Goal: Task Accomplishment & Management: Manage account settings

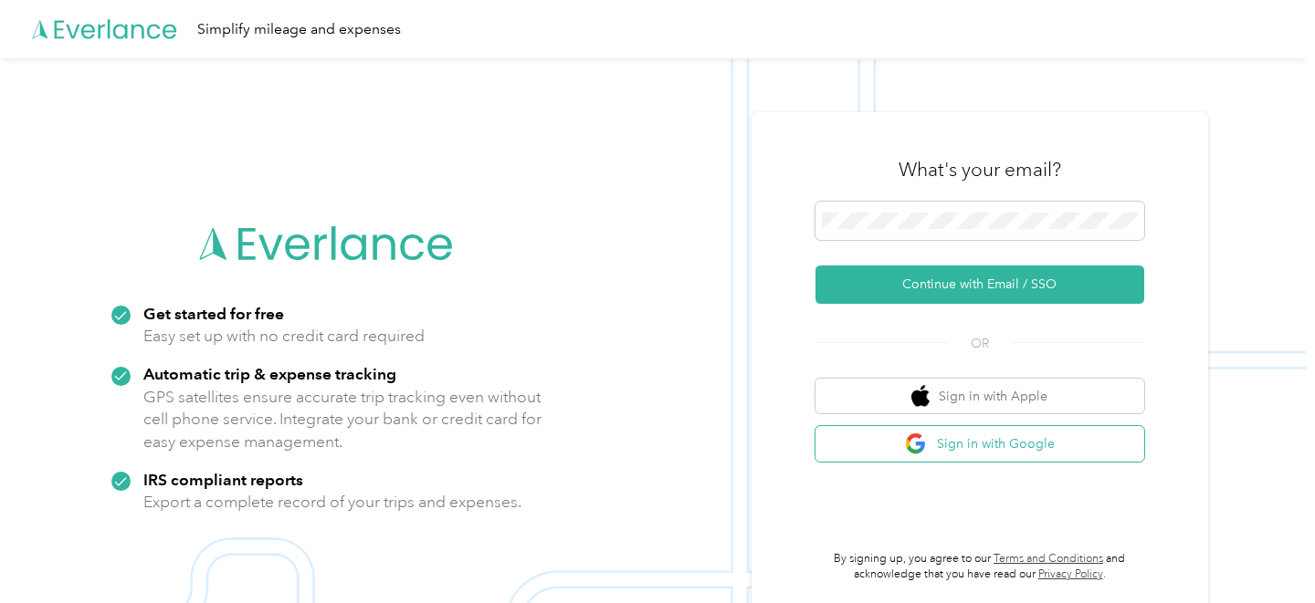
click at [956, 442] on button "Sign in with Google" at bounding box center [979, 444] width 329 height 36
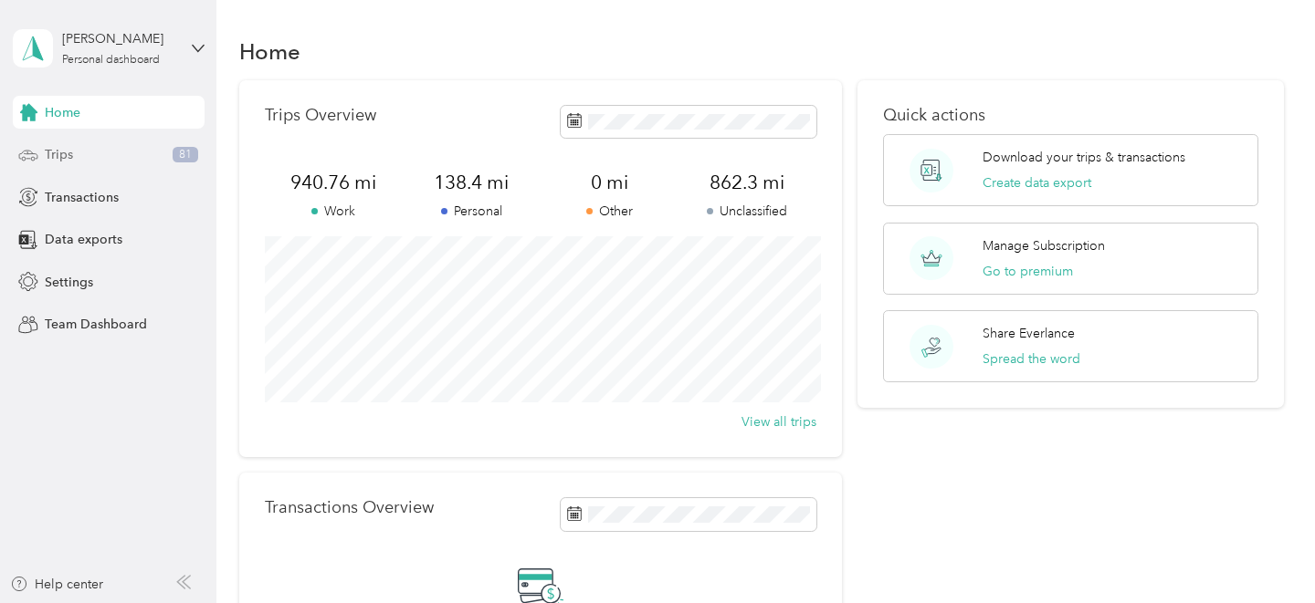
click at [116, 156] on div "Trips 81" at bounding box center [109, 155] width 192 height 33
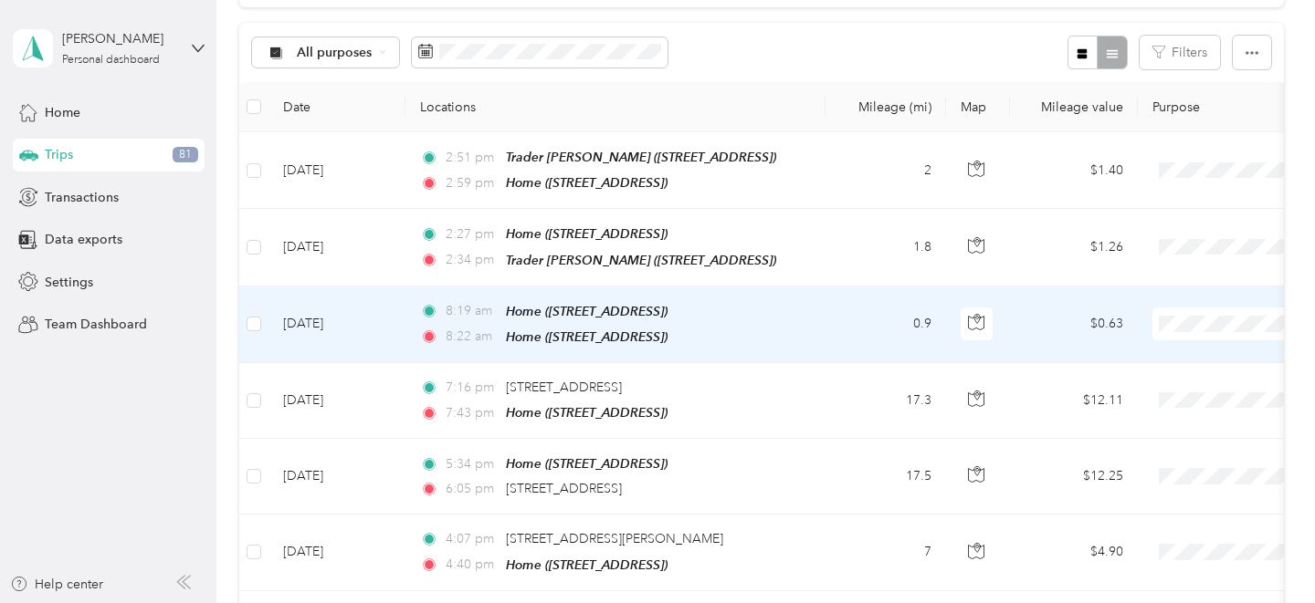
scroll to position [181, 0]
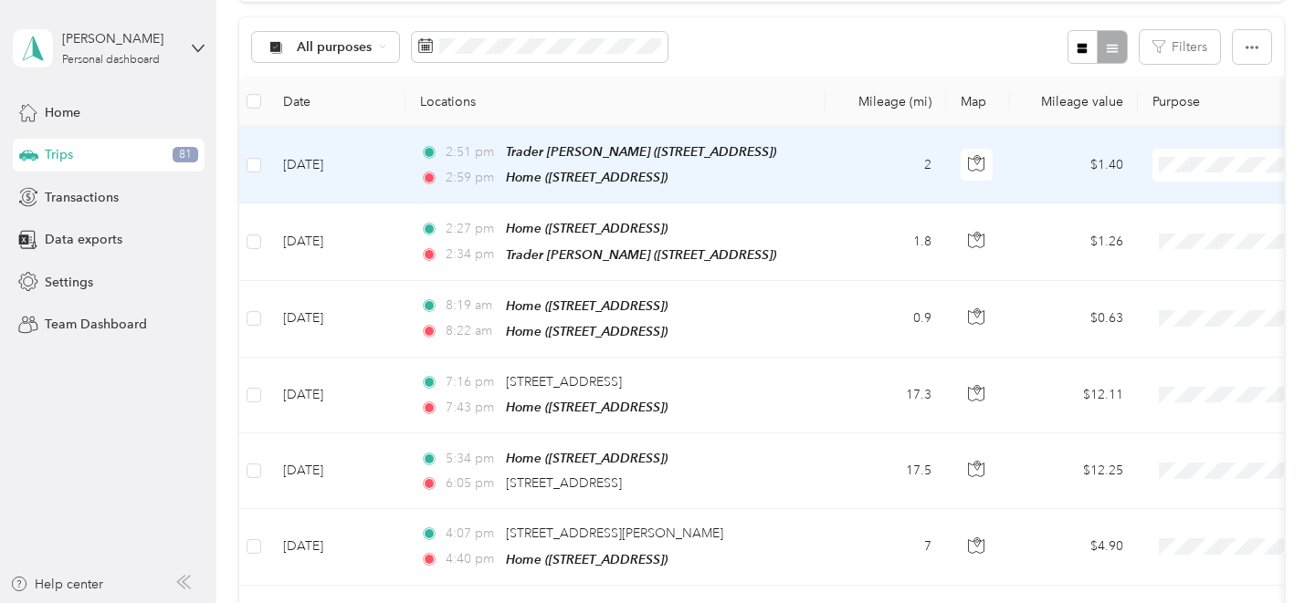
click at [1192, 176] on span at bounding box center [1265, 165] width 226 height 33
click at [1179, 260] on span "Mobile Notary" at bounding box center [1218, 262] width 169 height 19
click at [854, 169] on td "2" at bounding box center [885, 165] width 120 height 77
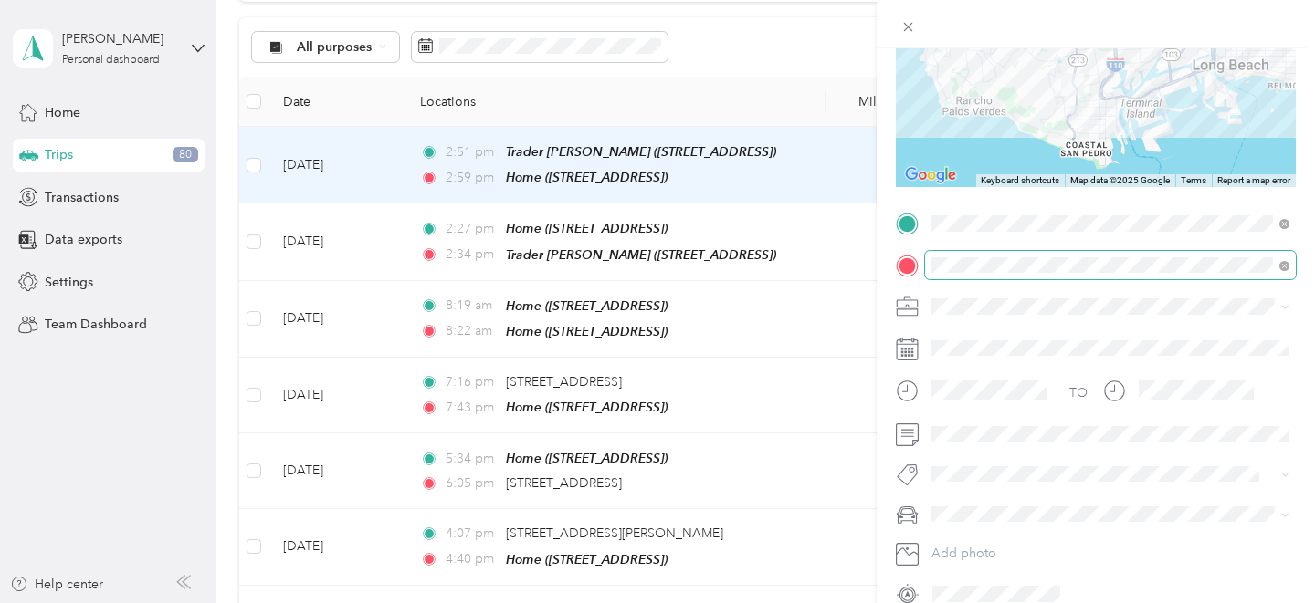
scroll to position [258, 0]
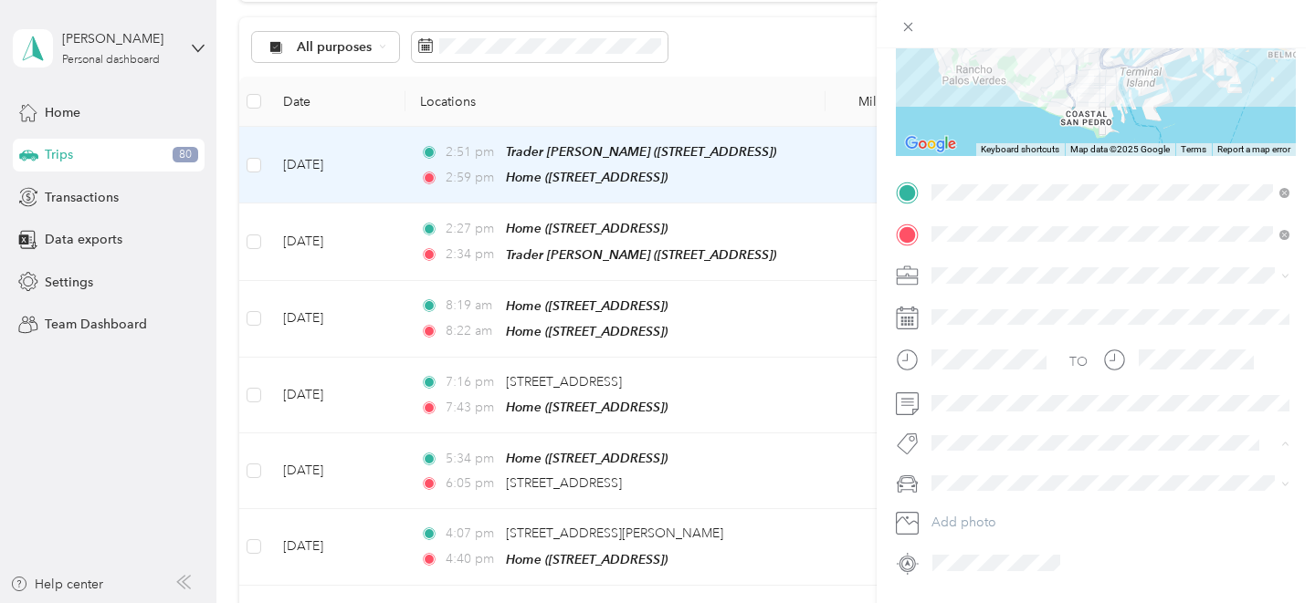
click at [1084, 494] on button "Add tag Marketing Visit" at bounding box center [1111, 500] width 160 height 32
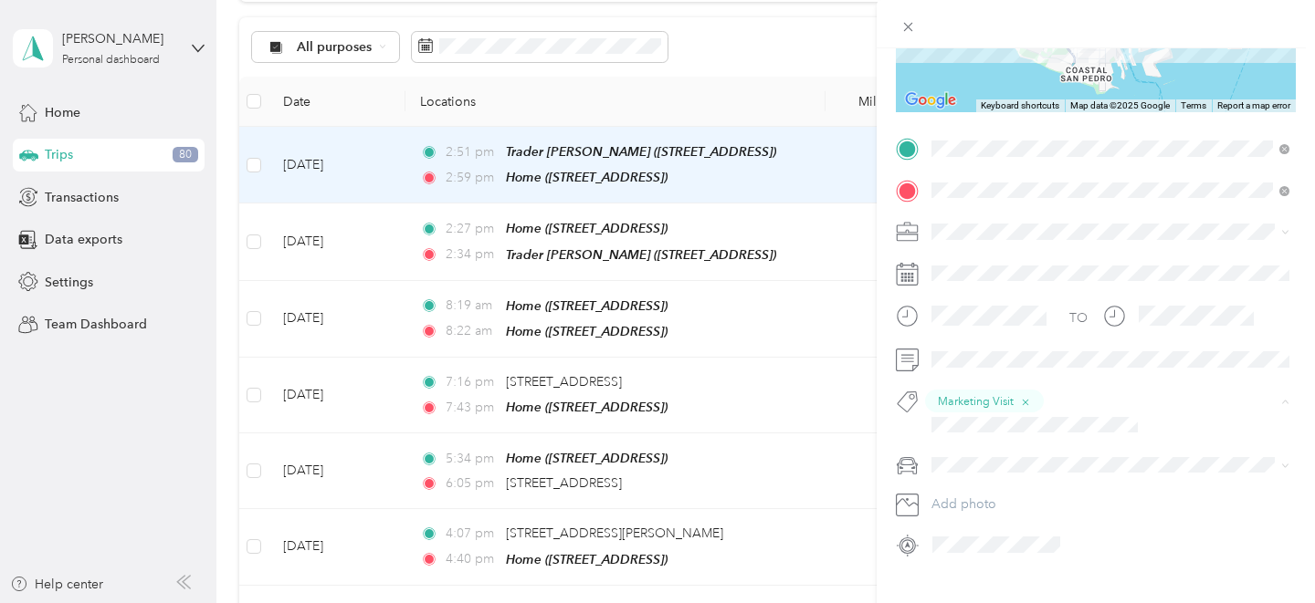
click at [1101, 257] on div "TO Marketing Visit Add photo" at bounding box center [1096, 346] width 400 height 425
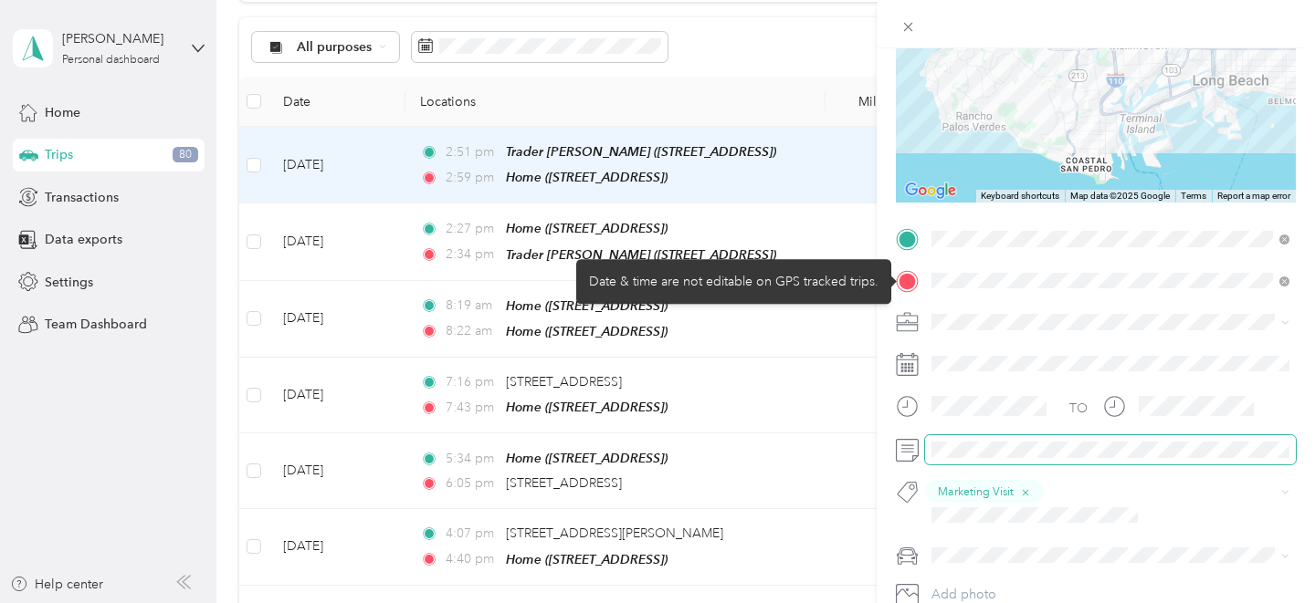
scroll to position [0, 0]
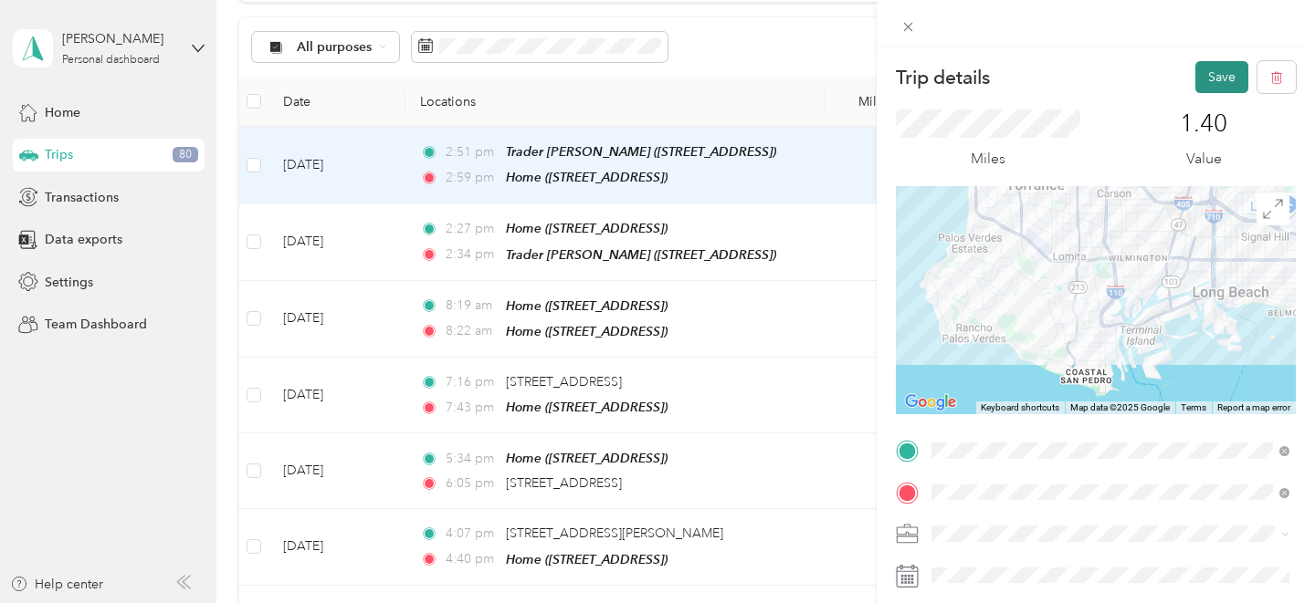
click at [1217, 79] on button "Save" at bounding box center [1221, 77] width 53 height 32
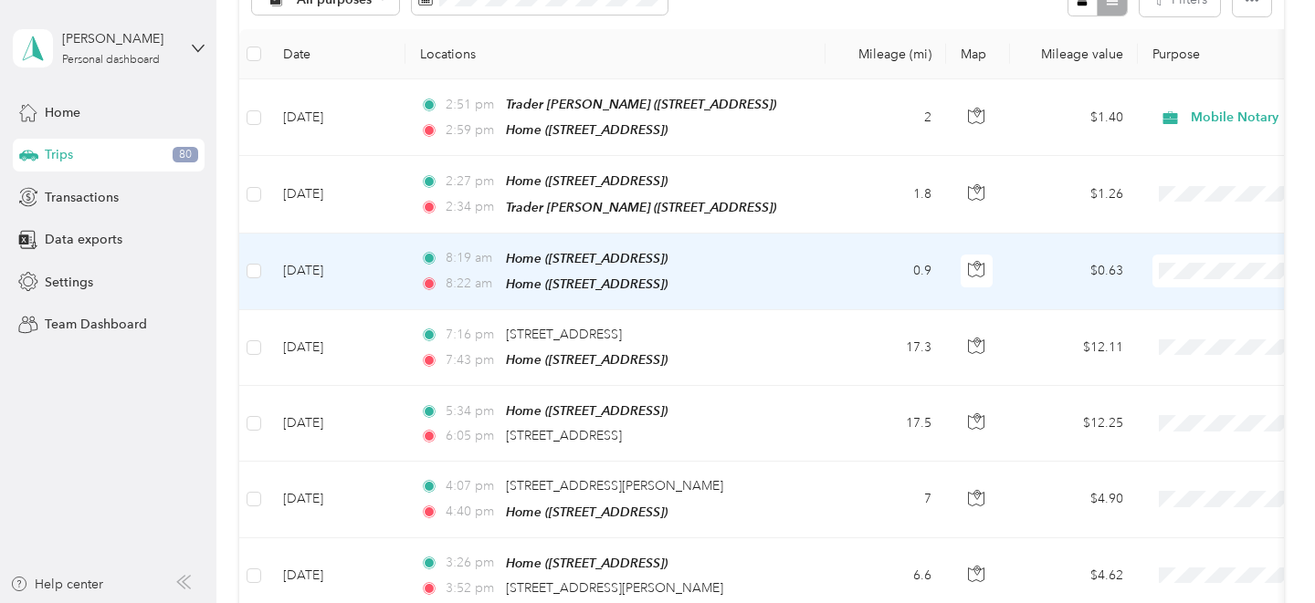
scroll to position [223, 0]
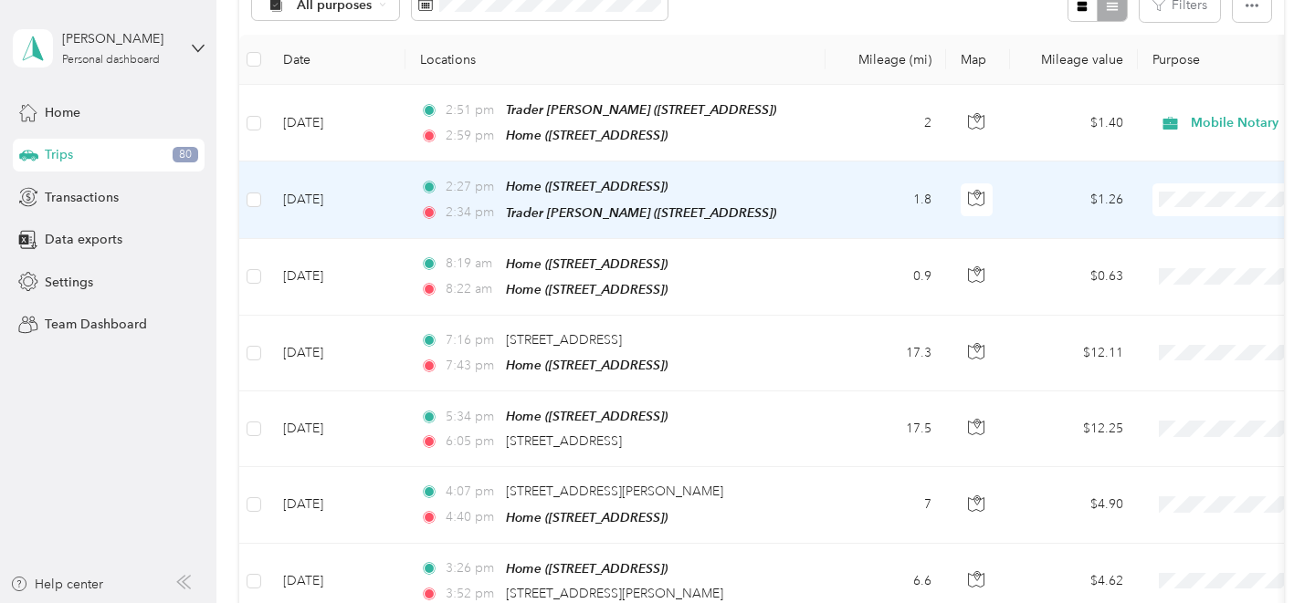
click at [1142, 287] on span "Mobile Notary" at bounding box center [1218, 296] width 169 height 19
click at [802, 204] on td "2:27 pm Home ([STREET_ADDRESS]) 2:34 pm Trader Joes ([STREET_ADDRESS])" at bounding box center [615, 200] width 420 height 77
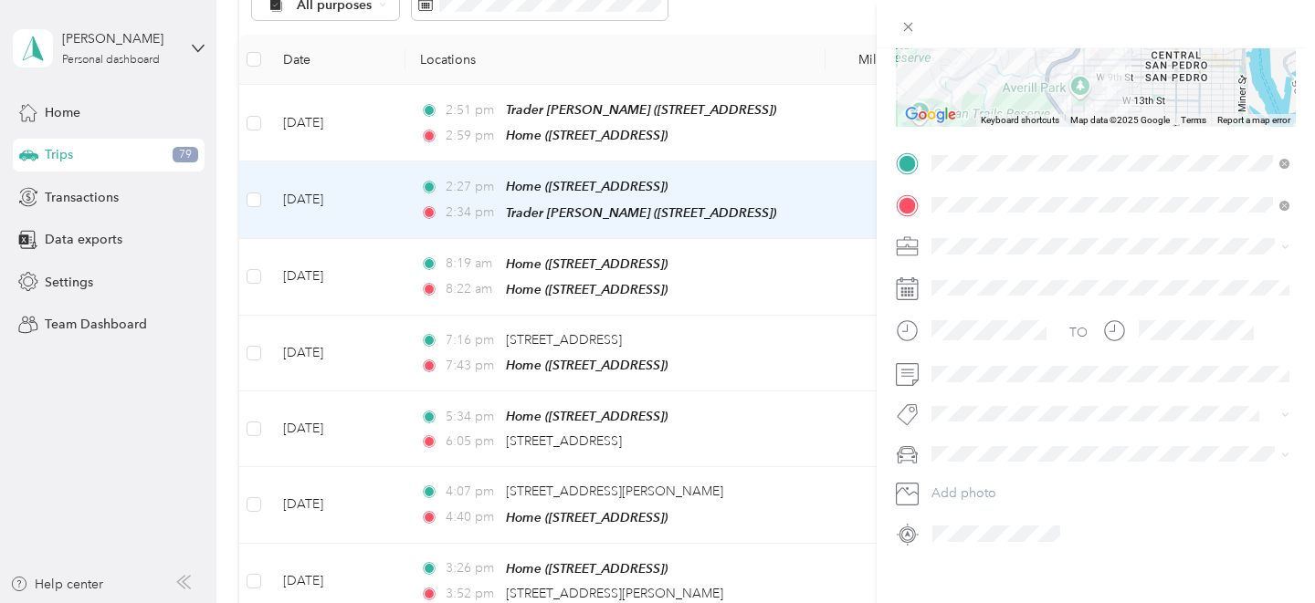
scroll to position [298, 0]
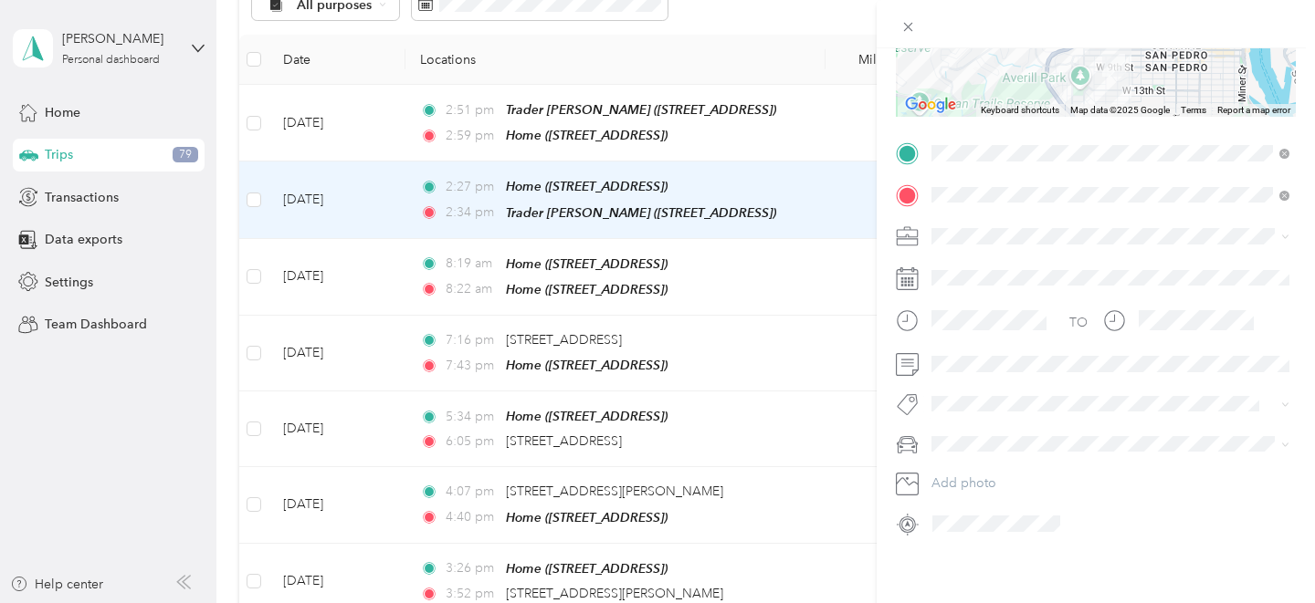
click at [987, 480] on ol "Doc Pickup Marketing Visit To/from Appointment To/from Delivery" at bounding box center [1110, 484] width 371 height 141
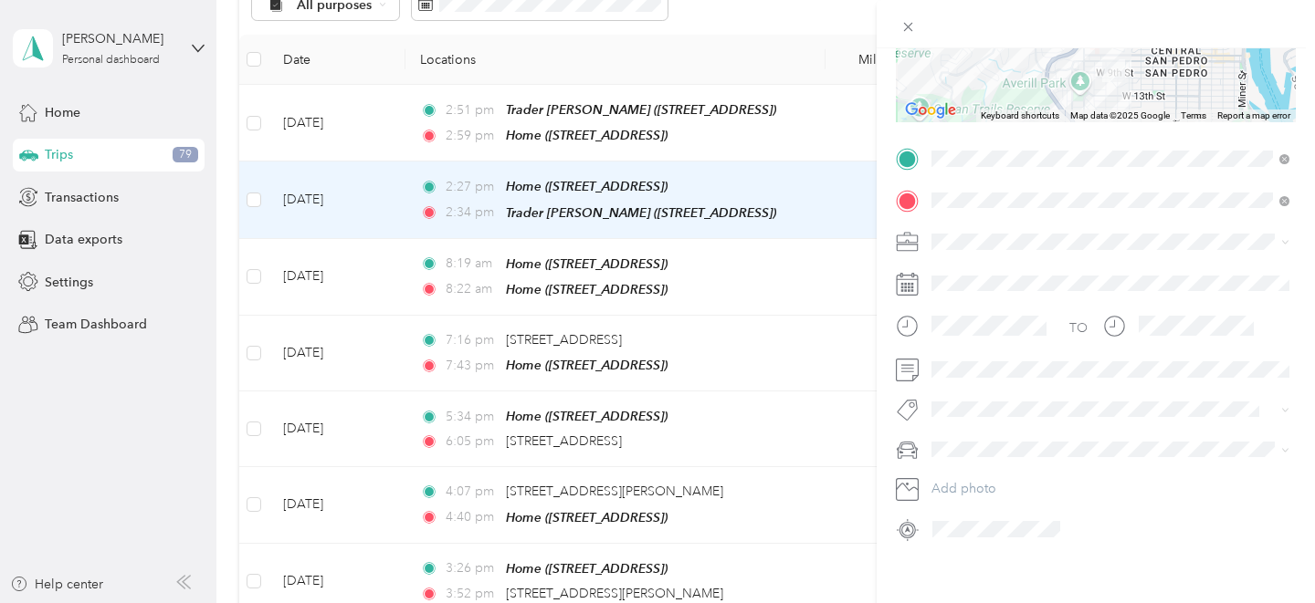
click at [997, 386] on div "TO Add photo" at bounding box center [1096, 344] width 400 height 400
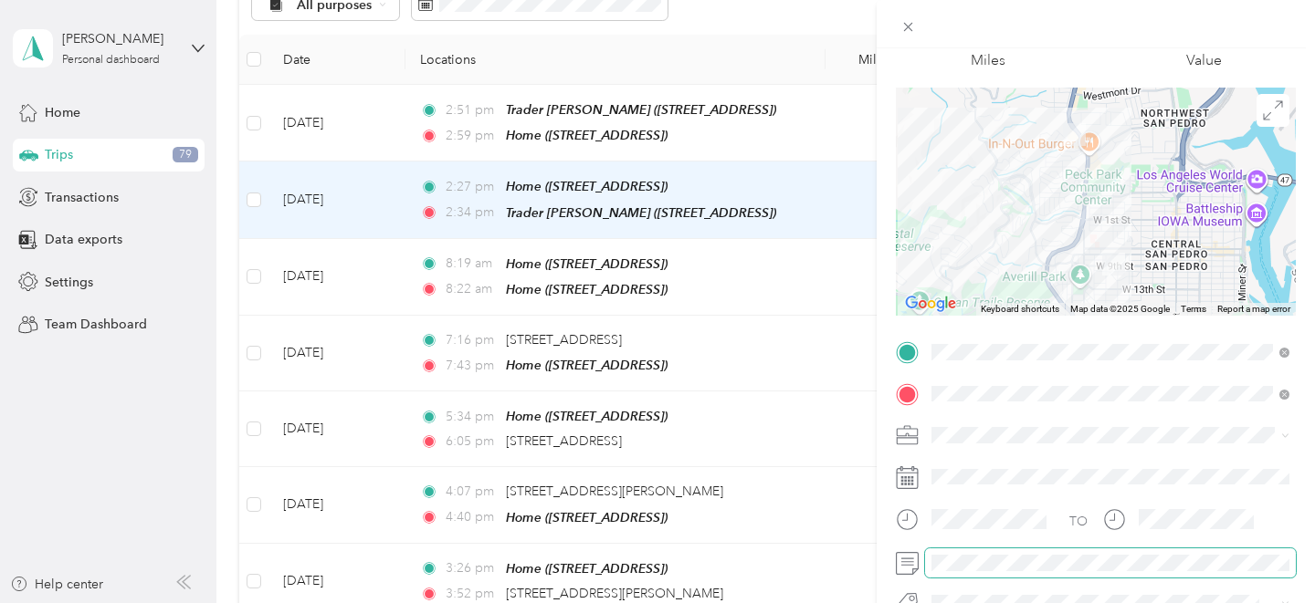
scroll to position [0, 0]
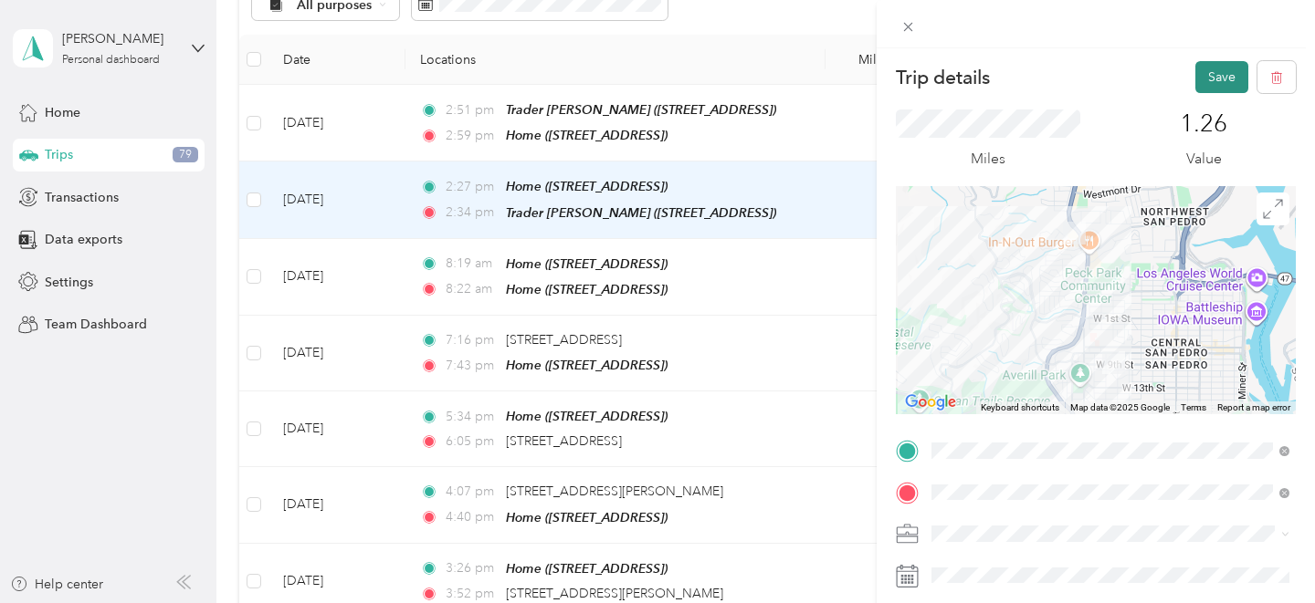
click at [1223, 82] on button "Save" at bounding box center [1221, 77] width 53 height 32
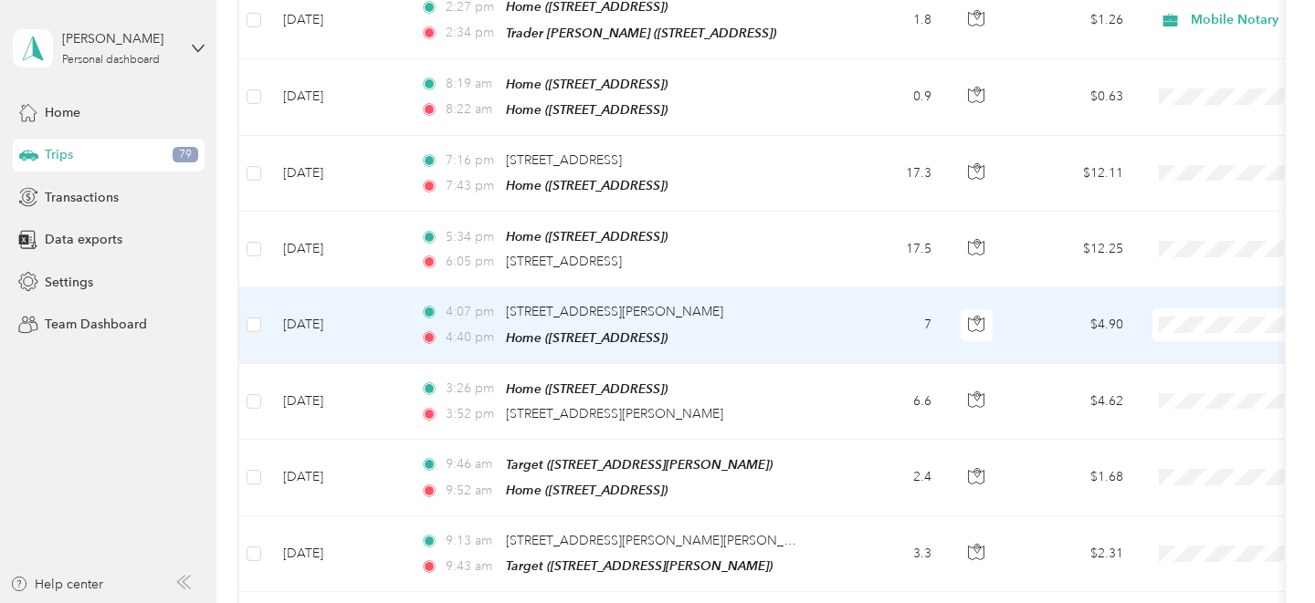
scroll to position [414, 0]
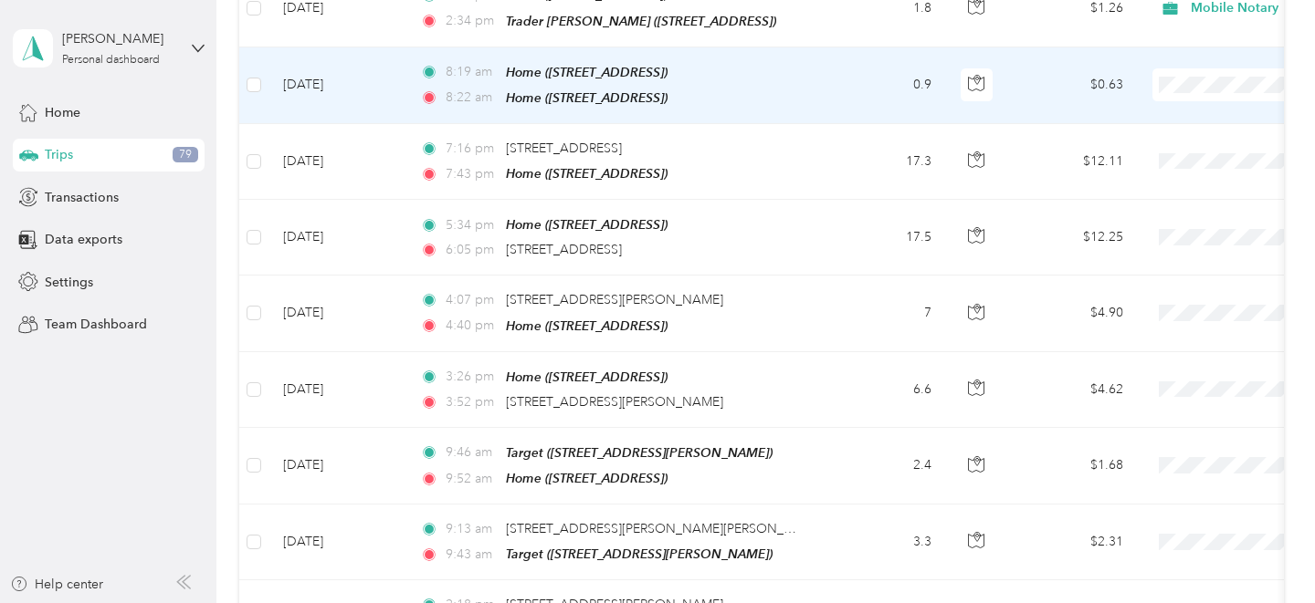
click at [1171, 173] on span "Mobile Notary" at bounding box center [1218, 181] width 169 height 19
click at [812, 84] on td "8:19 am Home ([STREET_ADDRESS]) 8:22 am Home ([STREET_ADDRESS])" at bounding box center [615, 85] width 420 height 77
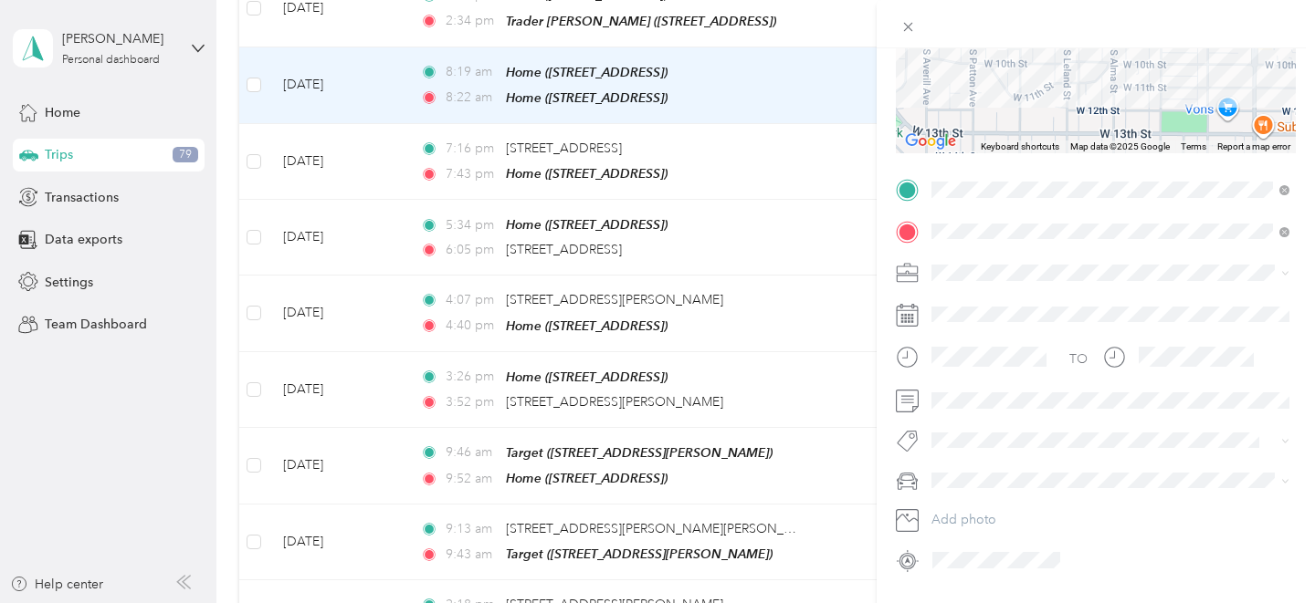
scroll to position [277, 0]
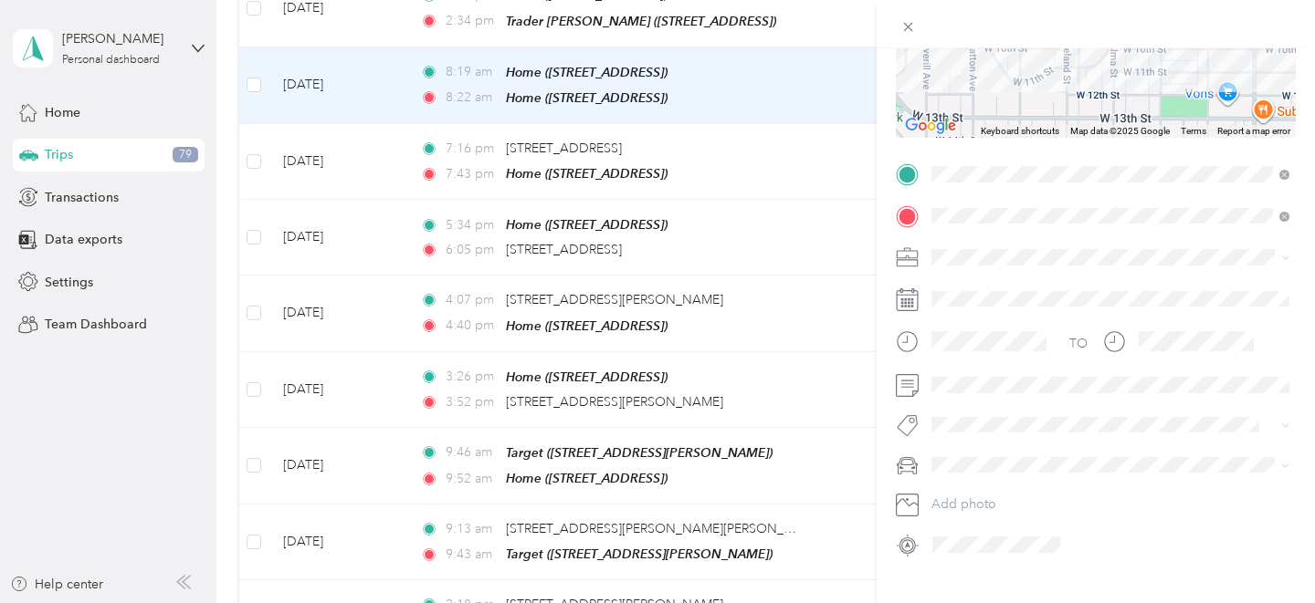
click at [999, 557] on span "To/from Delivery" at bounding box center [992, 555] width 84 height 16
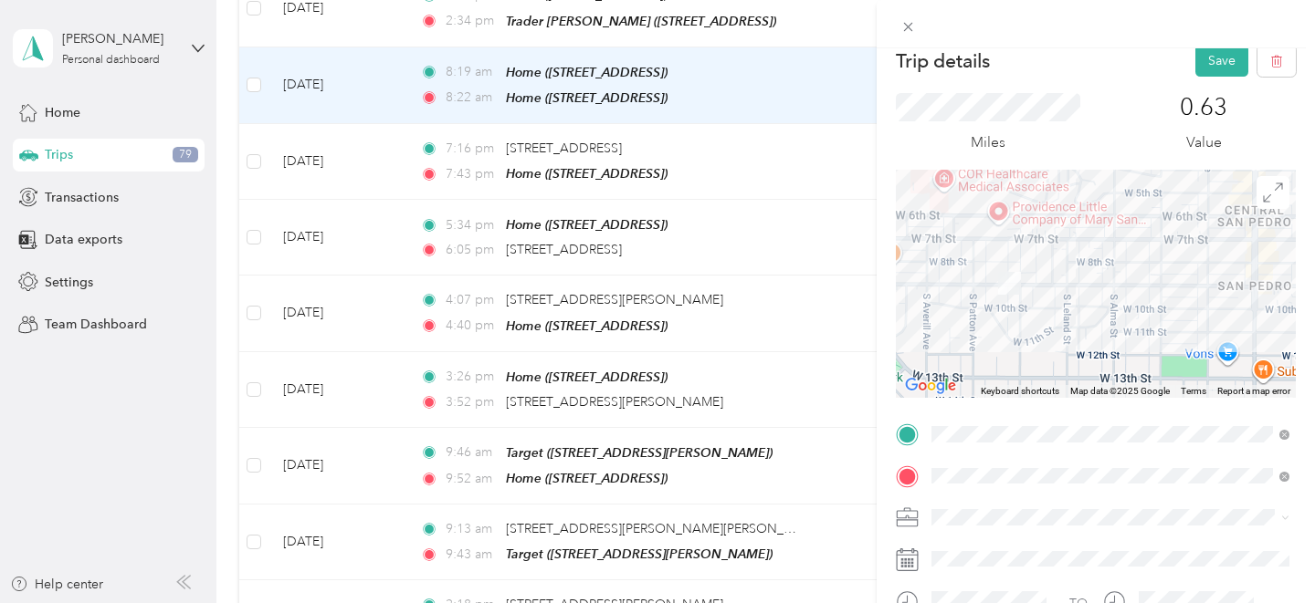
scroll to position [0, 0]
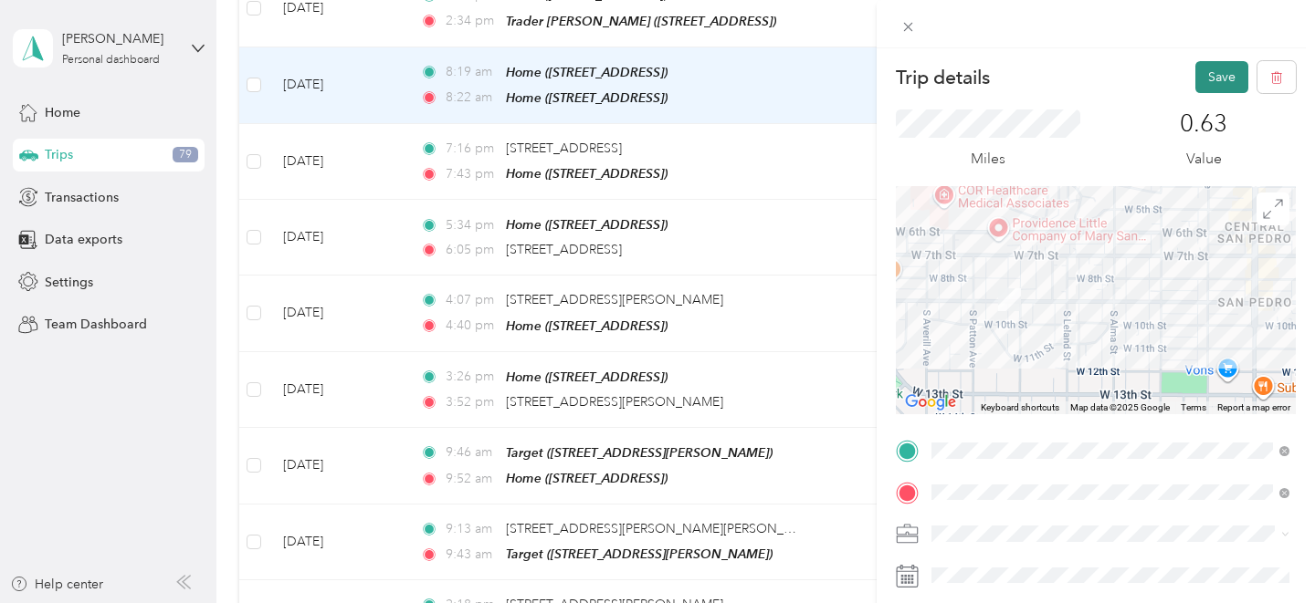
click at [1212, 77] on button "Save" at bounding box center [1221, 77] width 53 height 32
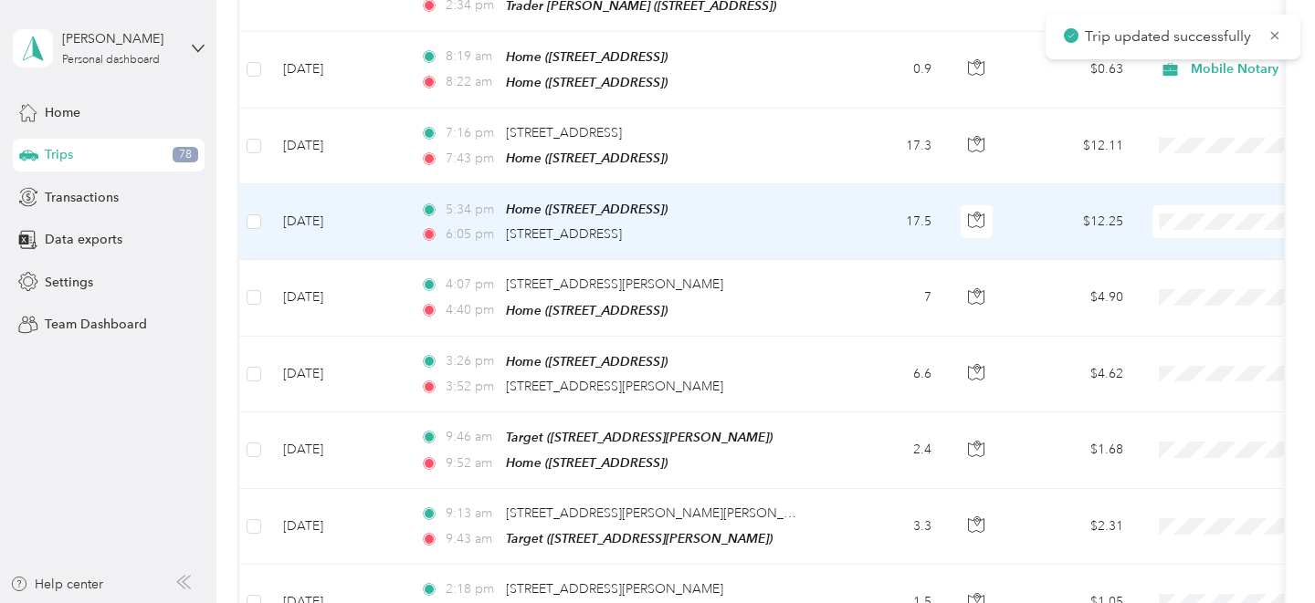
scroll to position [436, 0]
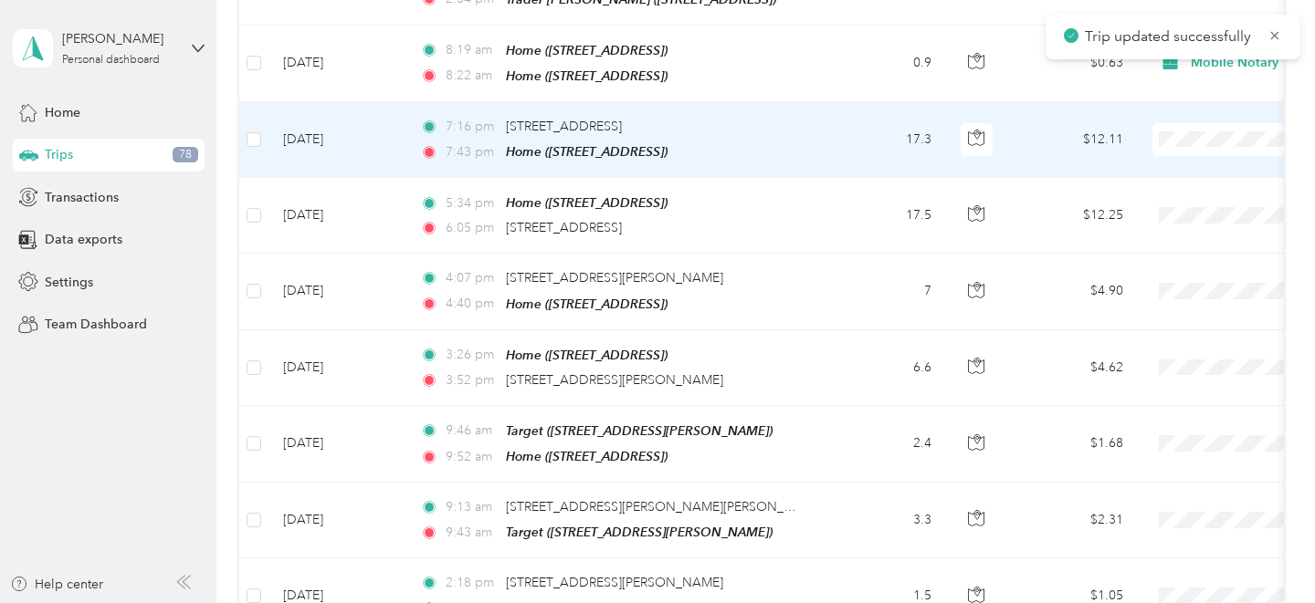
click at [817, 110] on td "7:16 pm [STREET_ADDRESS] 7:43 pm Home ([STREET_ADDRESS])" at bounding box center [615, 140] width 420 height 76
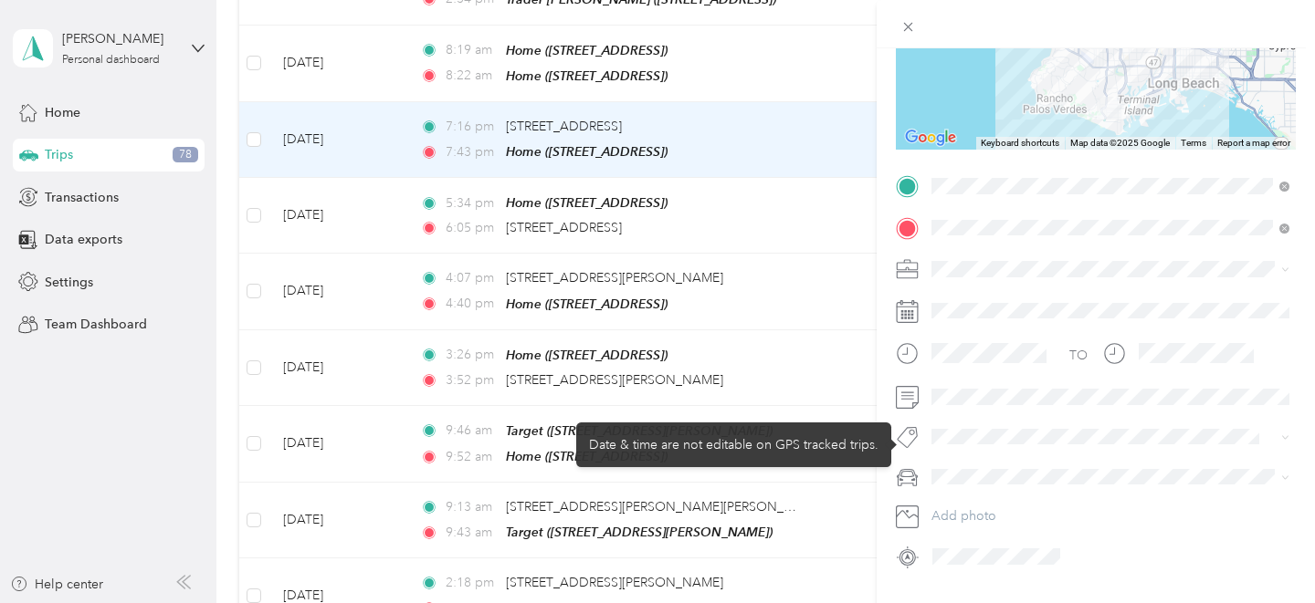
scroll to position [280, 0]
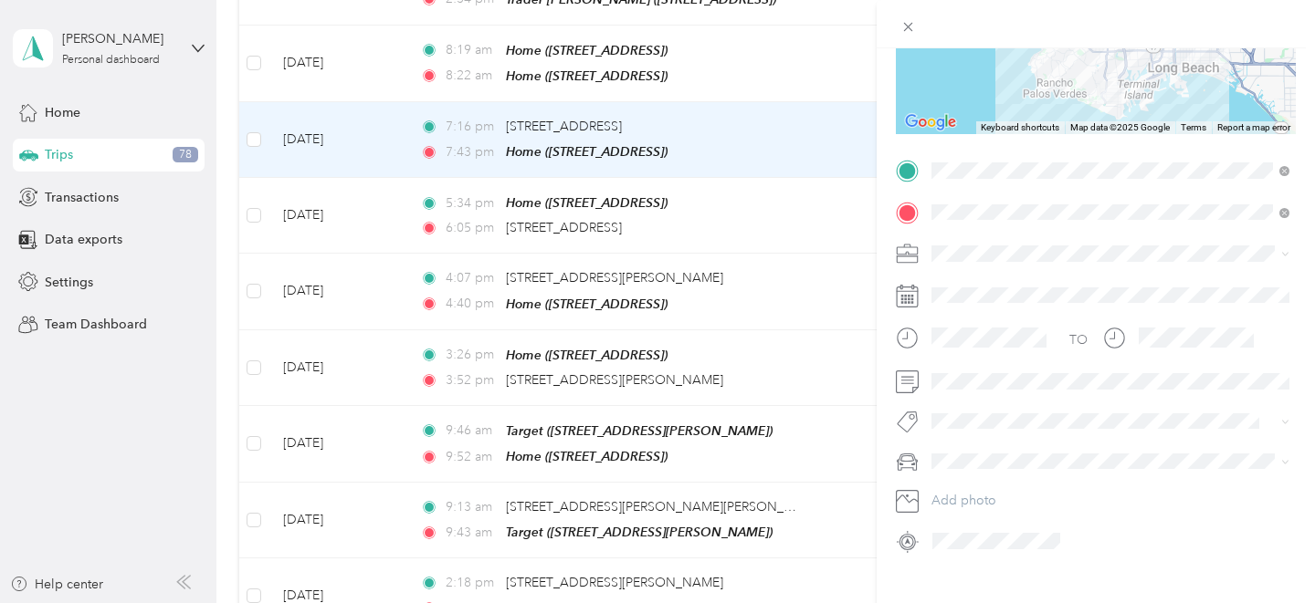
click at [959, 345] on span "Mobile Notary" at bounding box center [979, 348] width 83 height 16
click at [982, 526] on button "To/from Appointment" at bounding box center [1006, 524] width 137 height 23
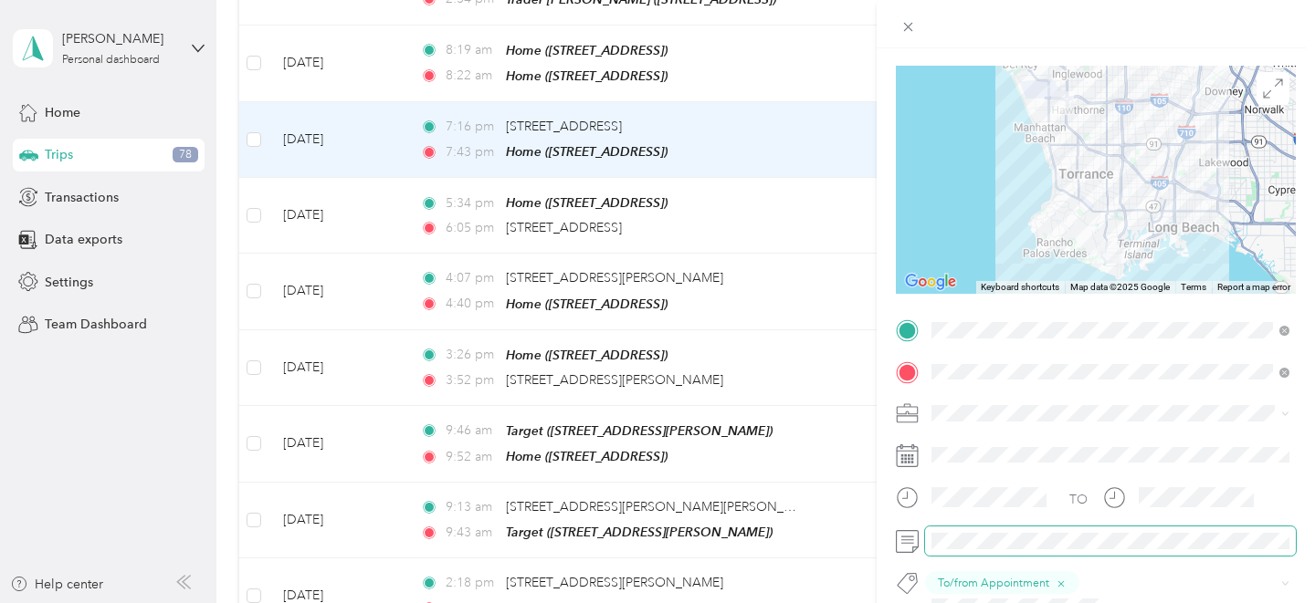
scroll to position [0, 0]
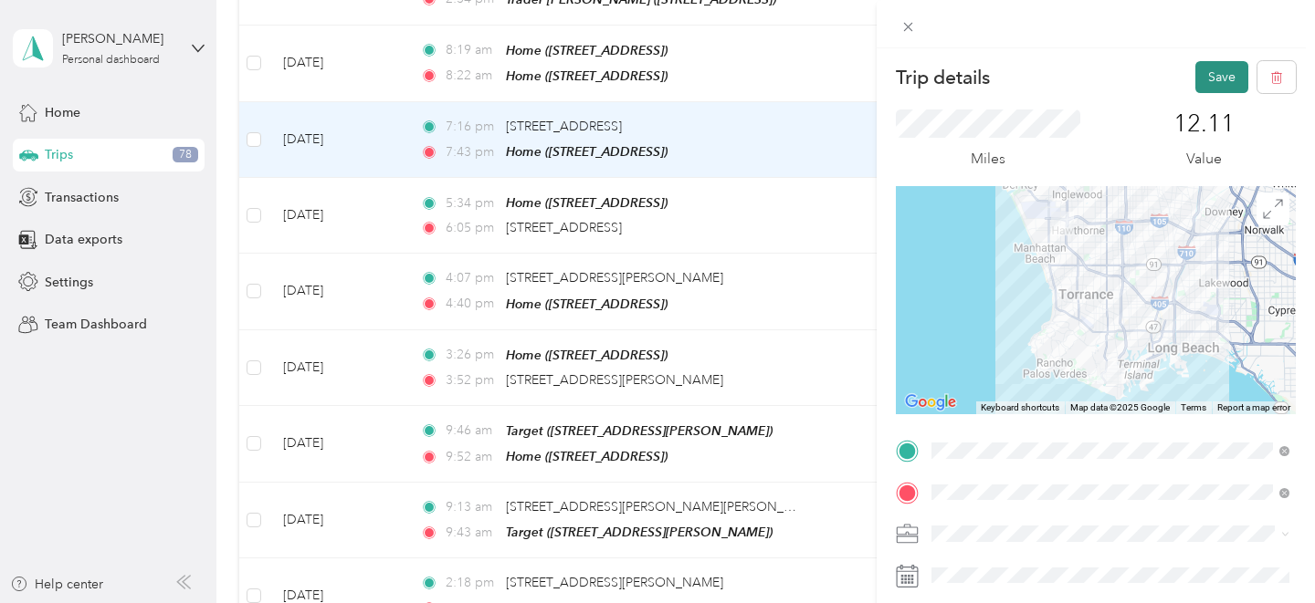
click at [1214, 82] on button "Save" at bounding box center [1221, 77] width 53 height 32
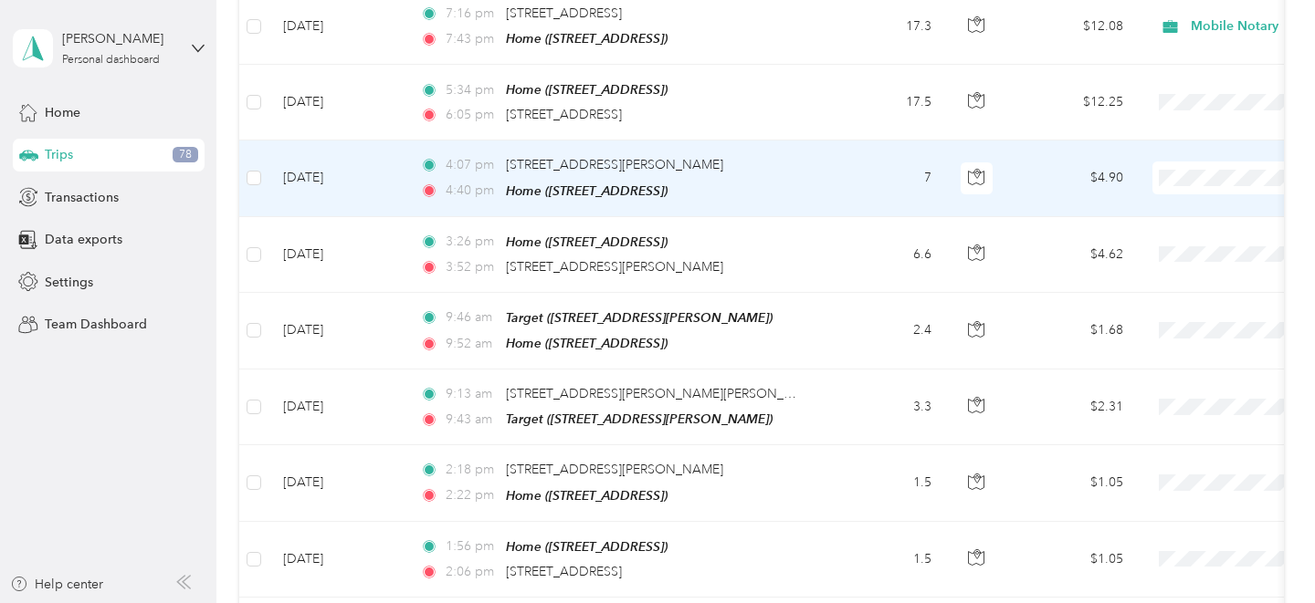
scroll to position [550, 0]
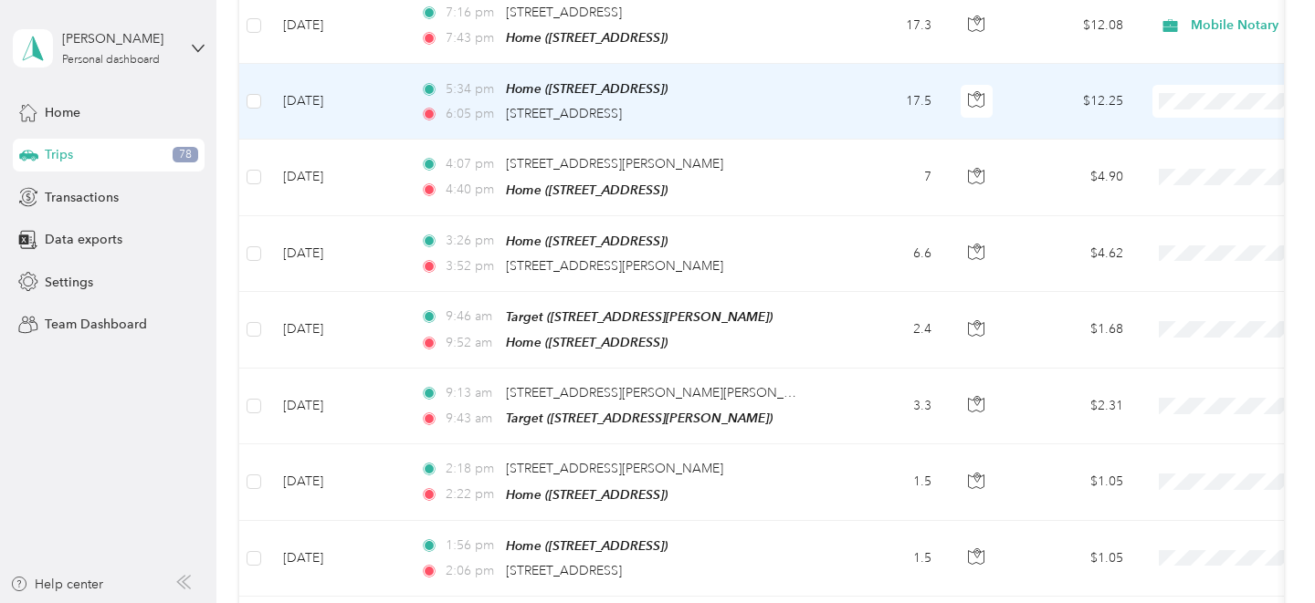
click at [1187, 195] on span "Mobile Notary" at bounding box center [1218, 193] width 169 height 19
click at [812, 96] on td "5:34 pm Home ([STREET_ADDRESS]) 6:05 pm [STREET_ADDRESS]" at bounding box center [615, 102] width 420 height 76
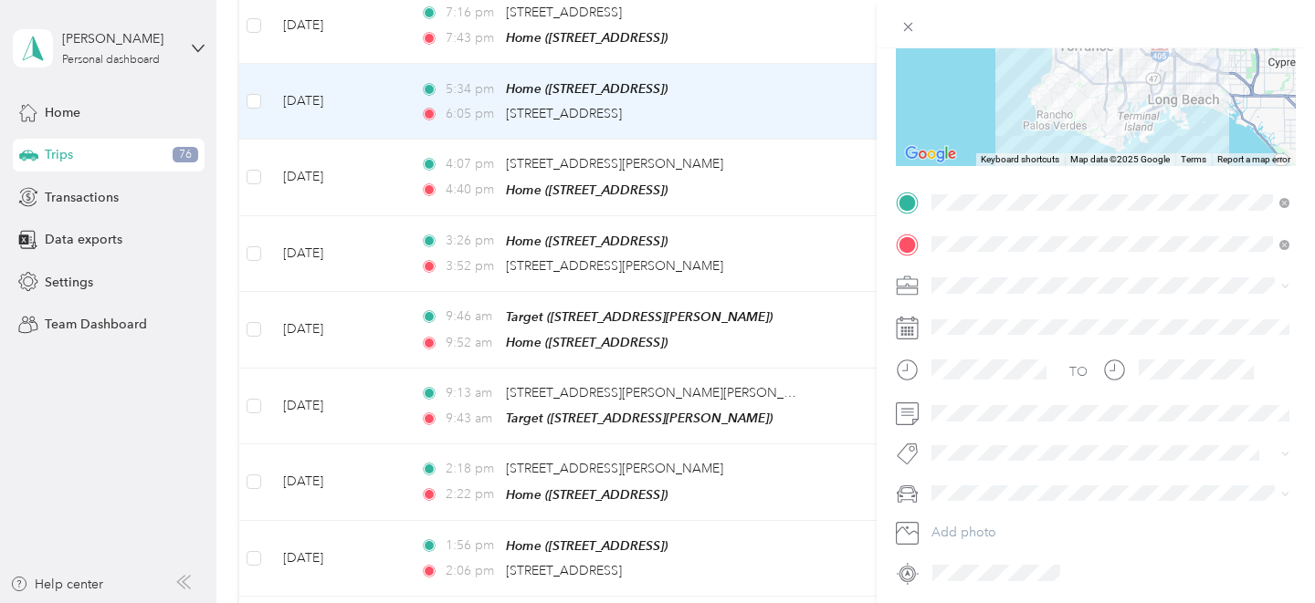
scroll to position [260, 0]
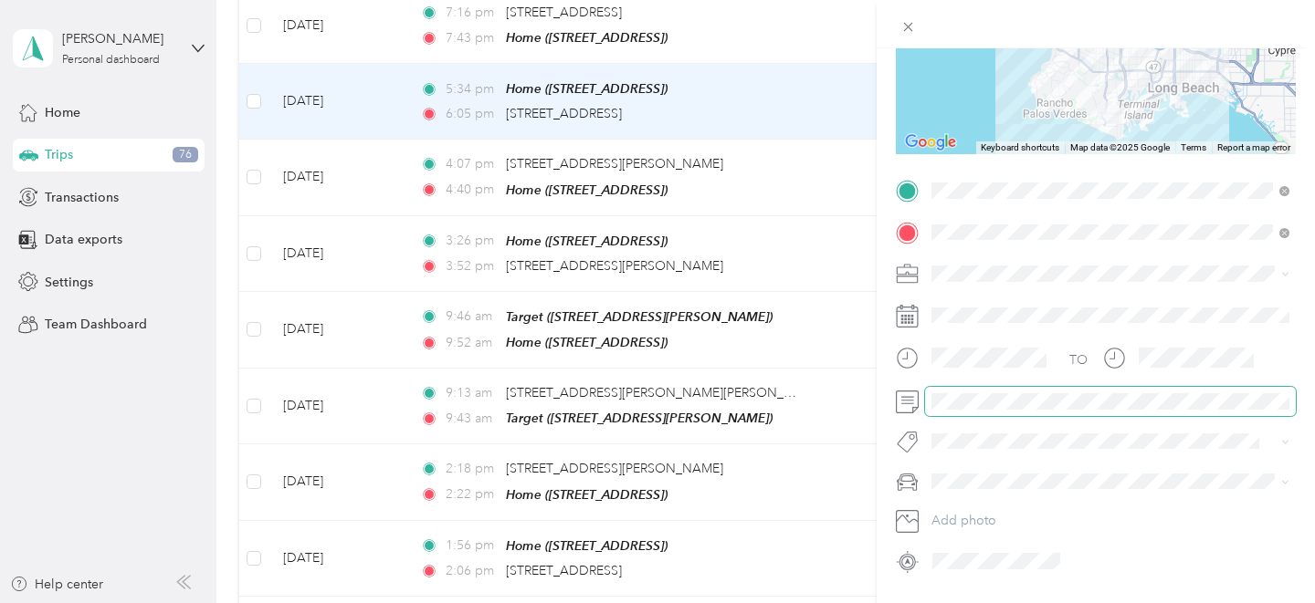
click at [1013, 410] on span at bounding box center [1110, 401] width 371 height 29
click at [993, 539] on span "To/from Appointment" at bounding box center [1005, 541] width 111 height 16
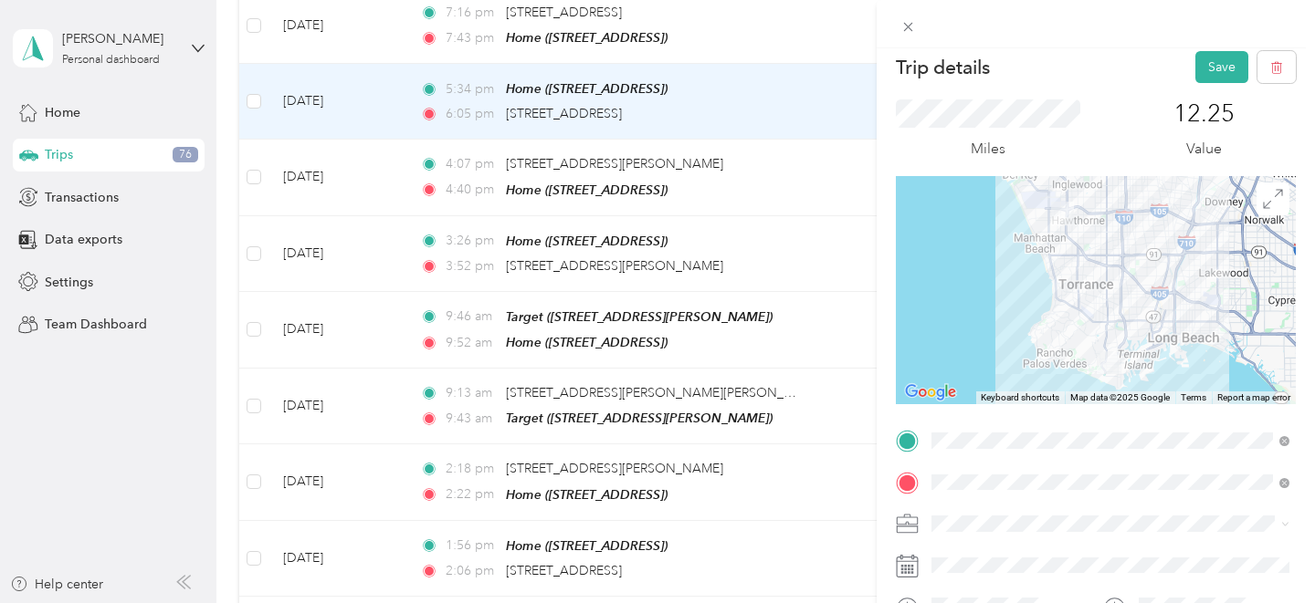
scroll to position [0, 0]
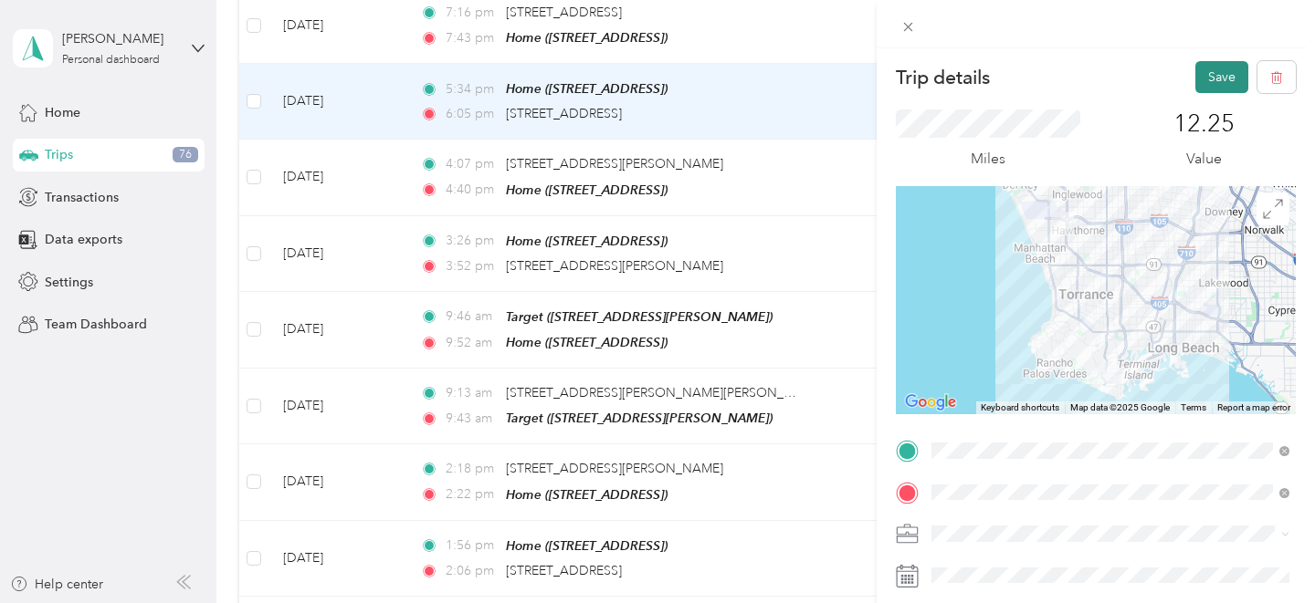
click at [1222, 77] on button "Save" at bounding box center [1221, 77] width 53 height 32
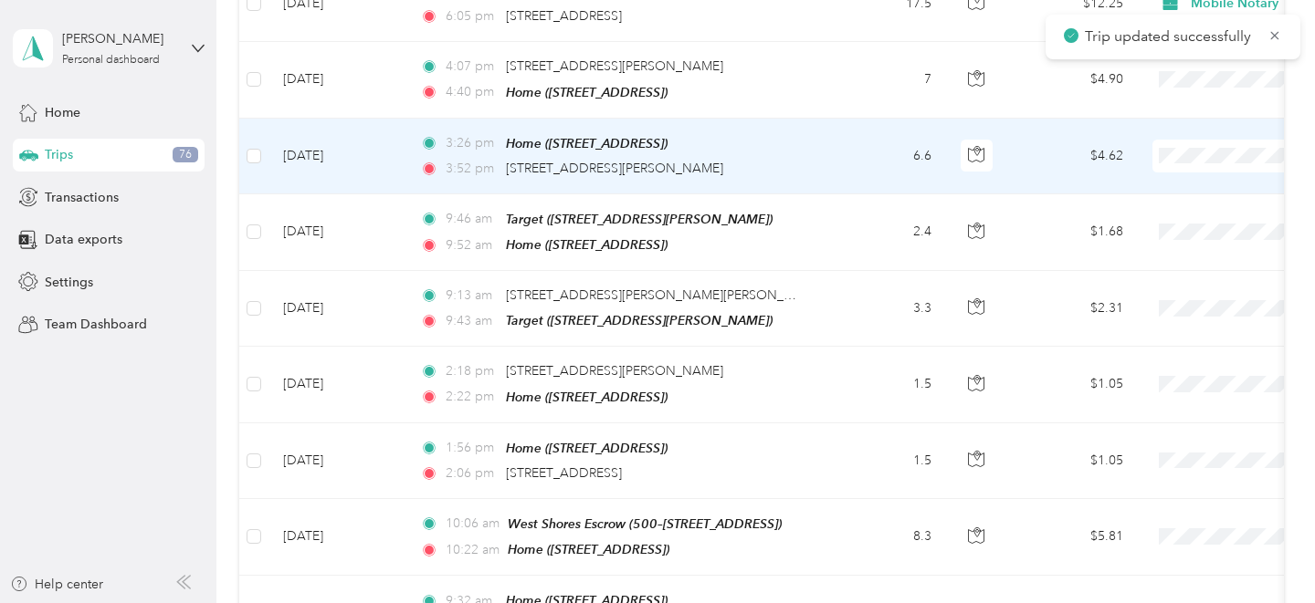
scroll to position [652, 0]
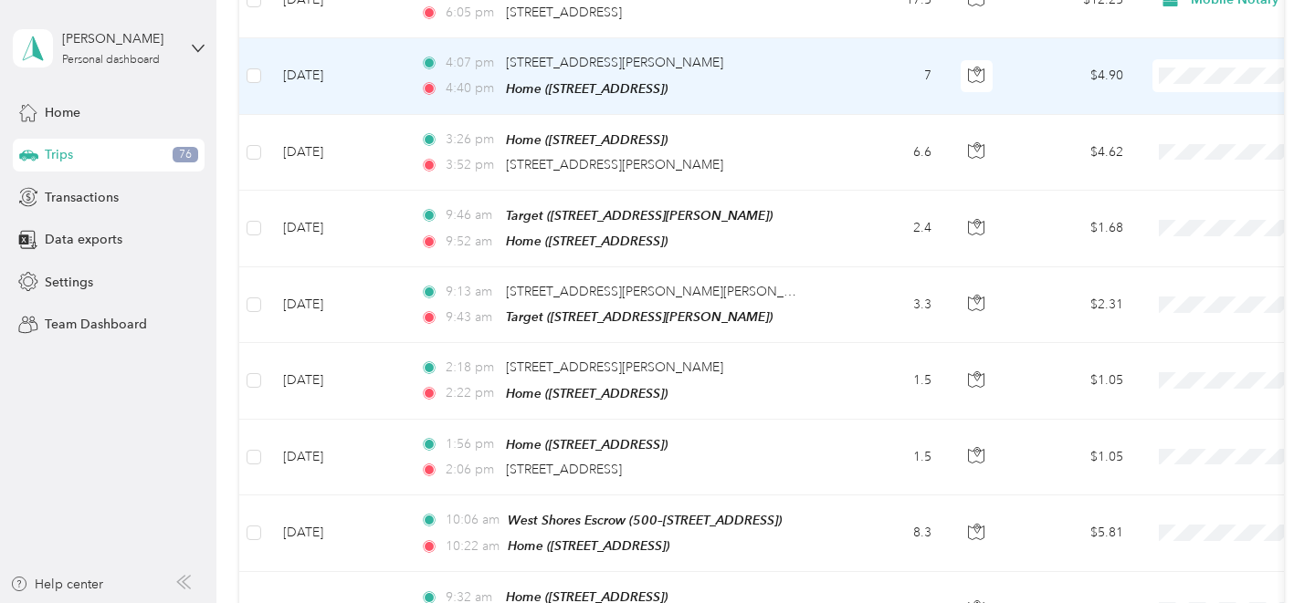
click at [1196, 137] on span "Personal" at bounding box center [1218, 134] width 169 height 19
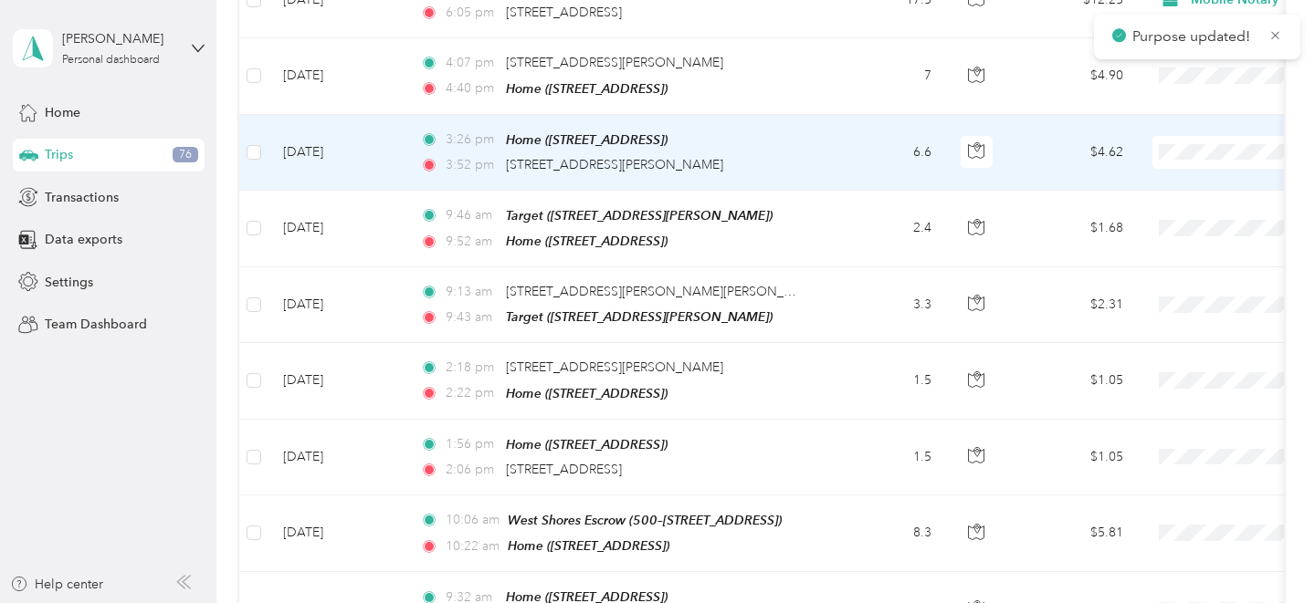
click at [1177, 214] on span "Personal" at bounding box center [1218, 213] width 169 height 19
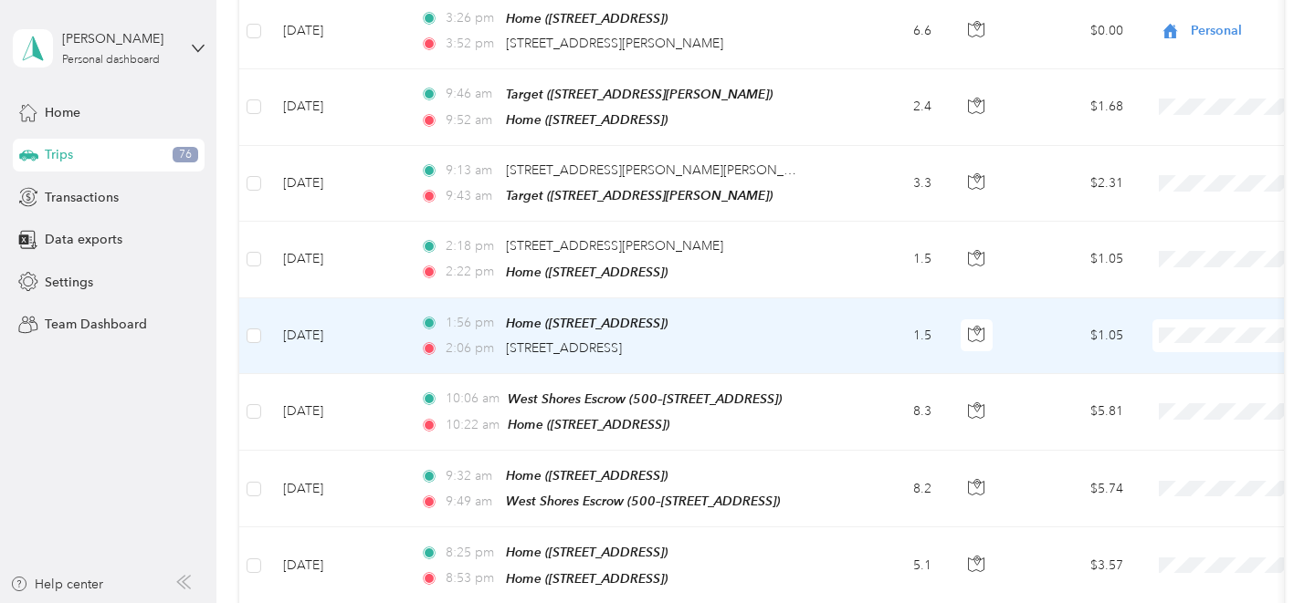
scroll to position [771, 0]
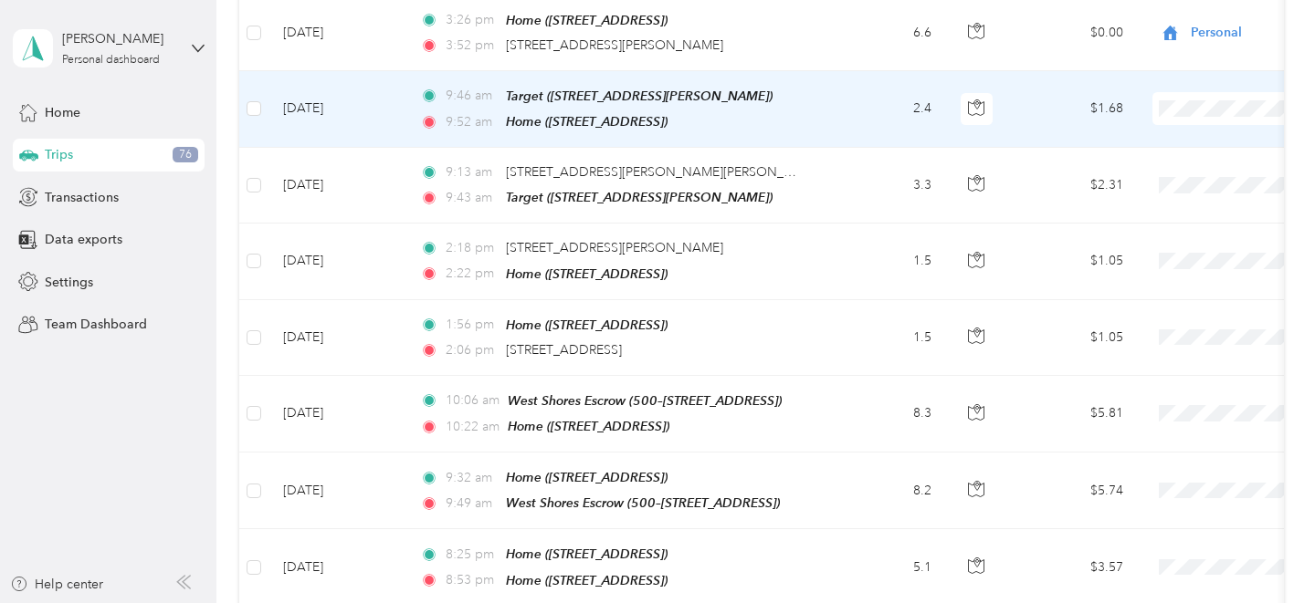
click at [1178, 169] on span "Personal" at bounding box center [1218, 170] width 169 height 19
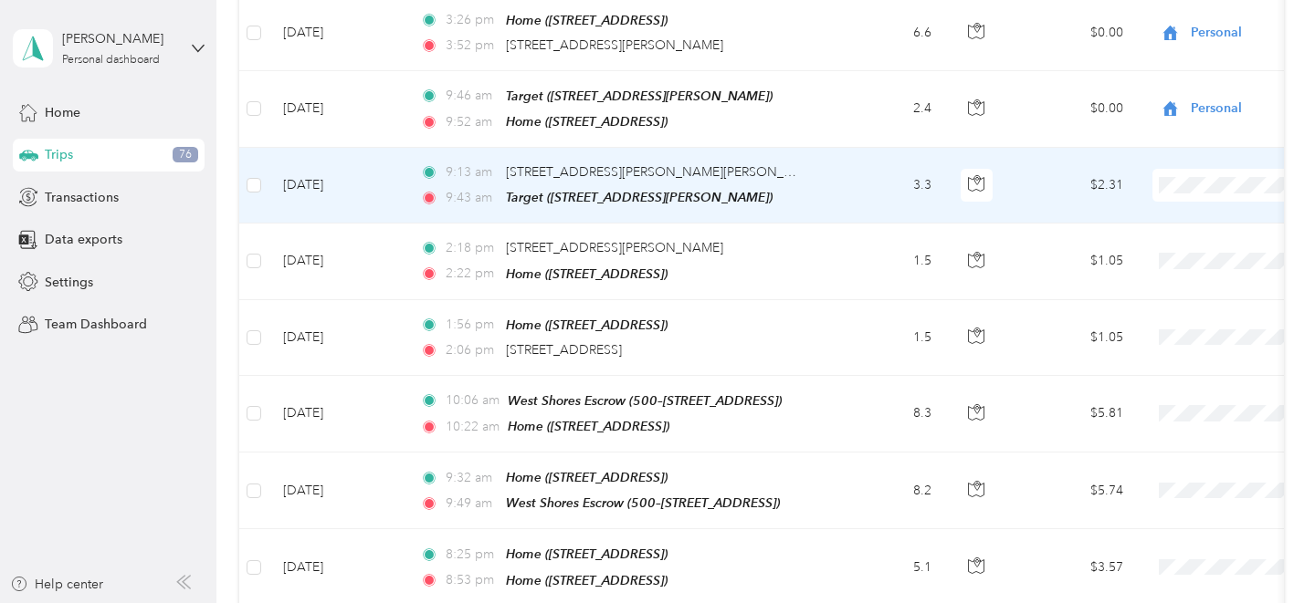
click at [1161, 250] on li "Personal" at bounding box center [1201, 244] width 226 height 32
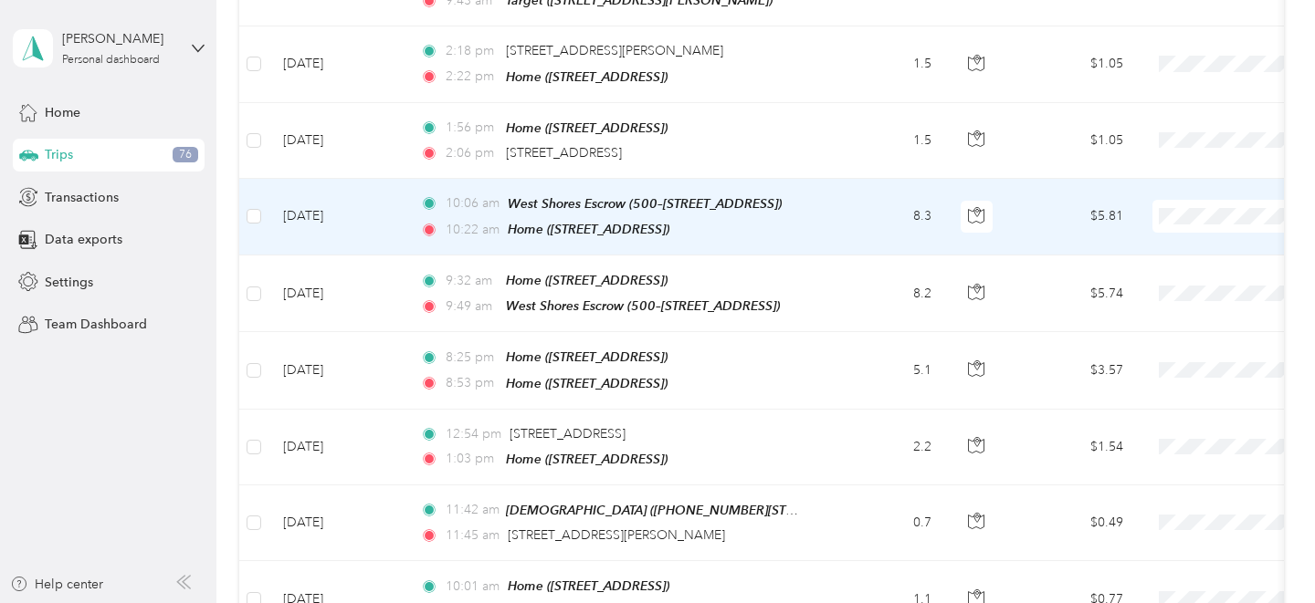
scroll to position [973, 0]
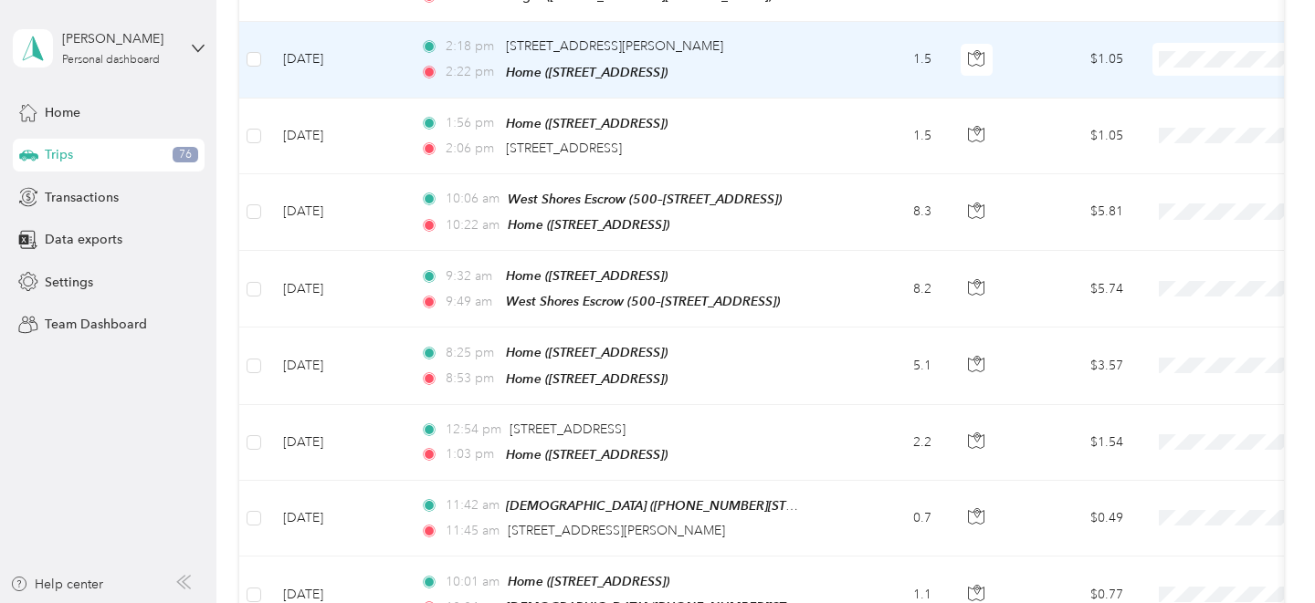
click at [1152, 119] on span "Personal" at bounding box center [1218, 109] width 169 height 19
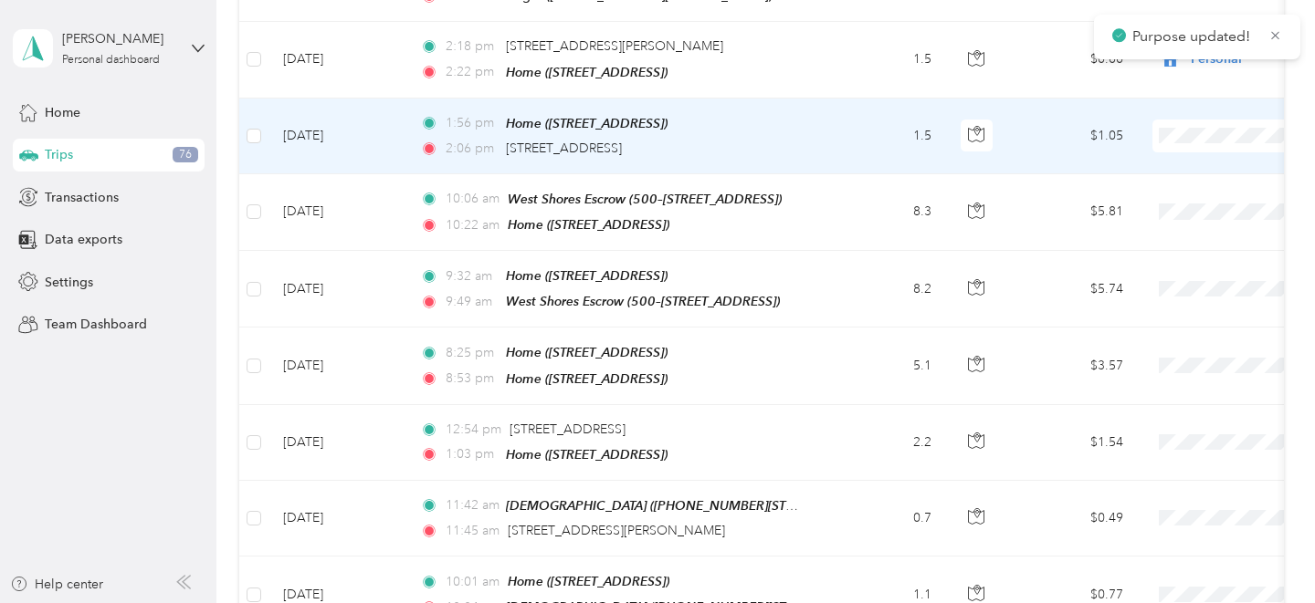
click at [1173, 193] on span "Personal" at bounding box center [1218, 194] width 169 height 19
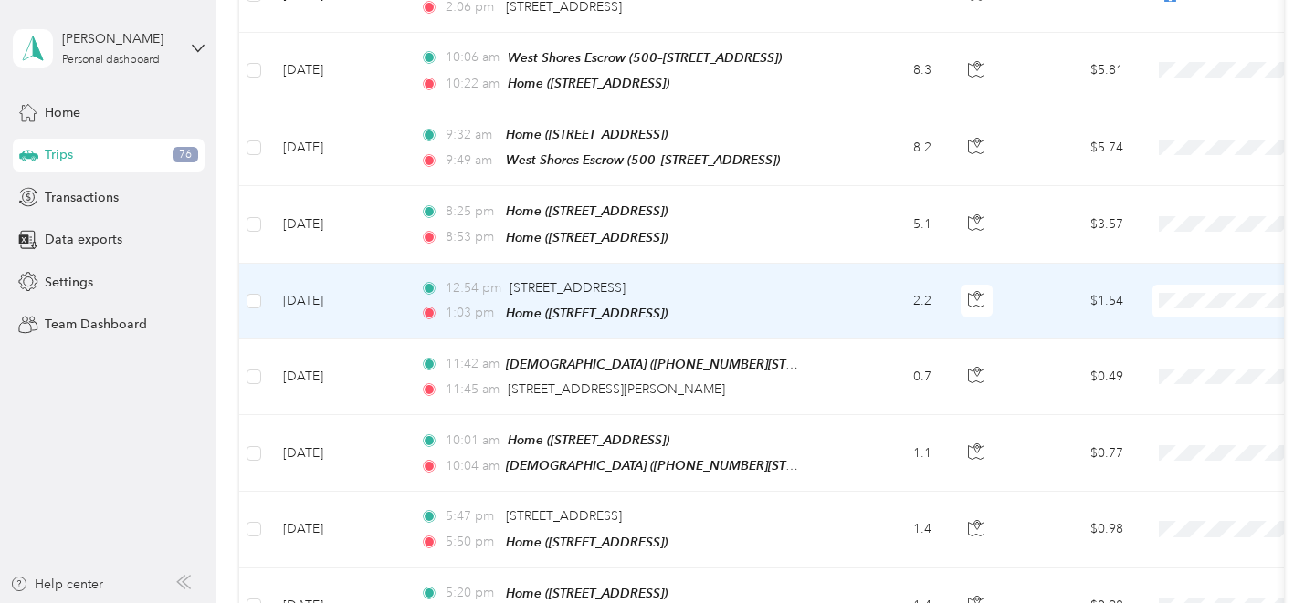
scroll to position [1119, 0]
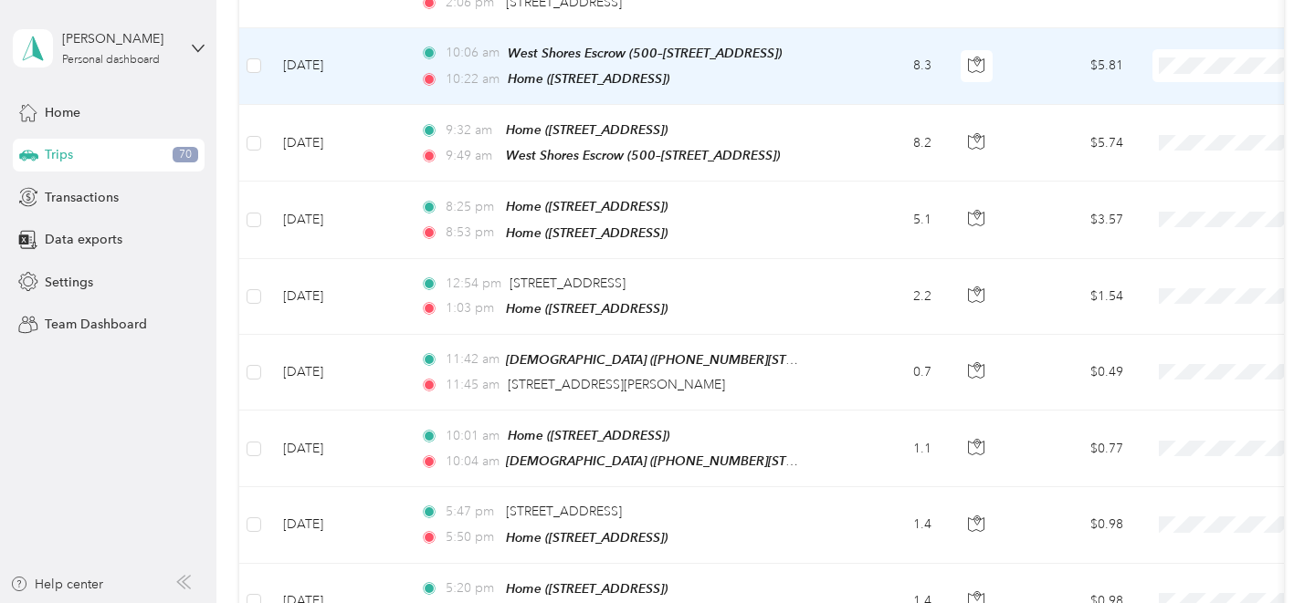
click at [1179, 151] on span "Mobile Notary" at bounding box center [1218, 156] width 169 height 19
click at [1037, 60] on td "$5.81" at bounding box center [1074, 66] width 128 height 77
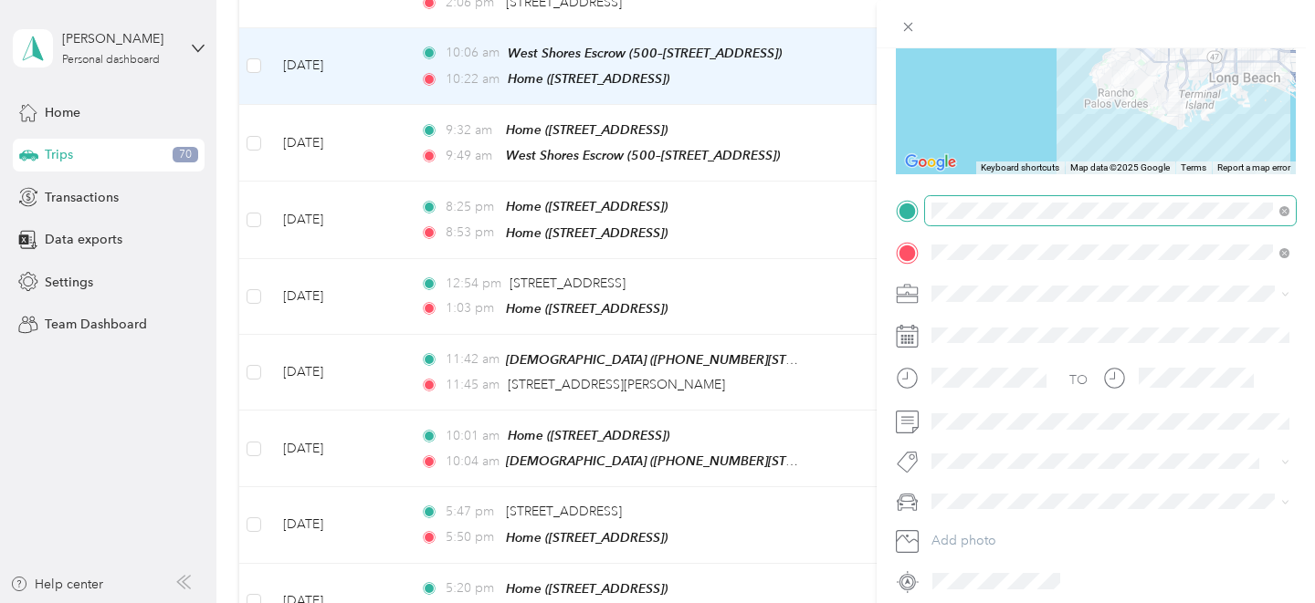
scroll to position [263, 0]
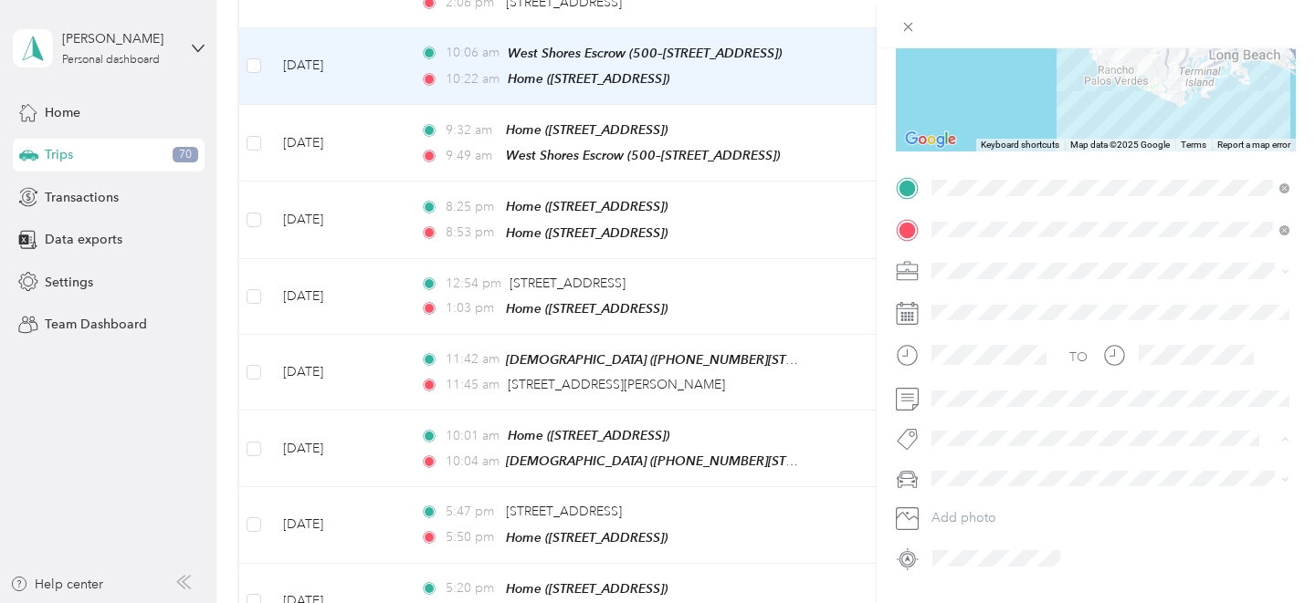
click at [996, 575] on button "To/from Delivery" at bounding box center [993, 576] width 110 height 23
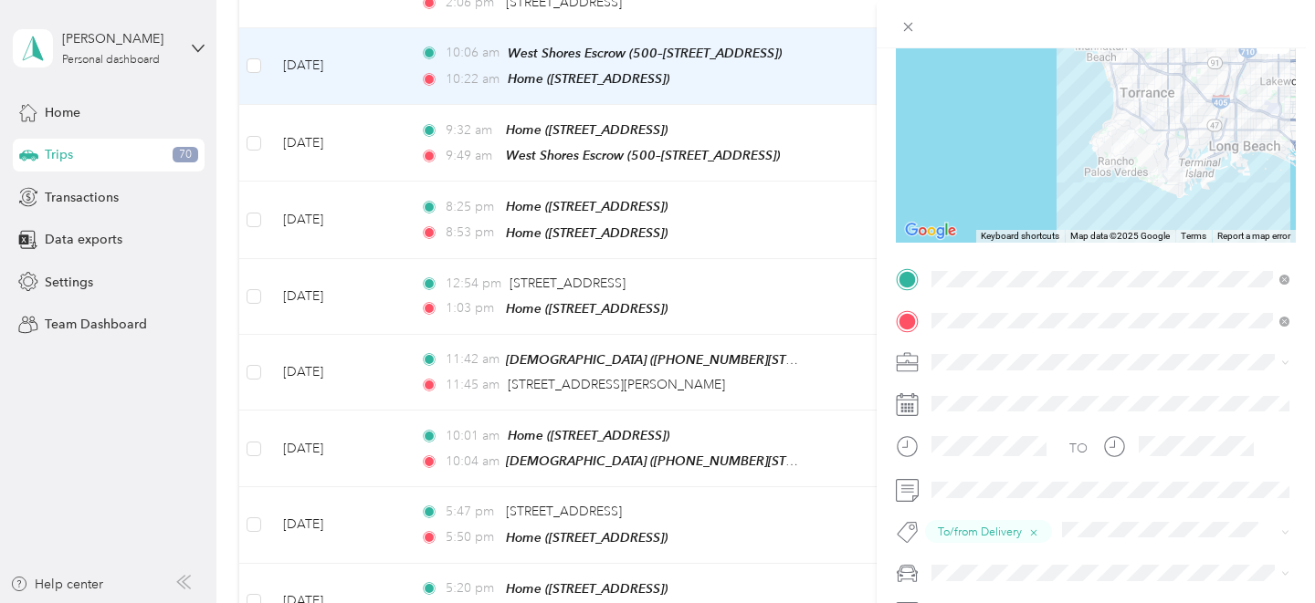
scroll to position [0, 0]
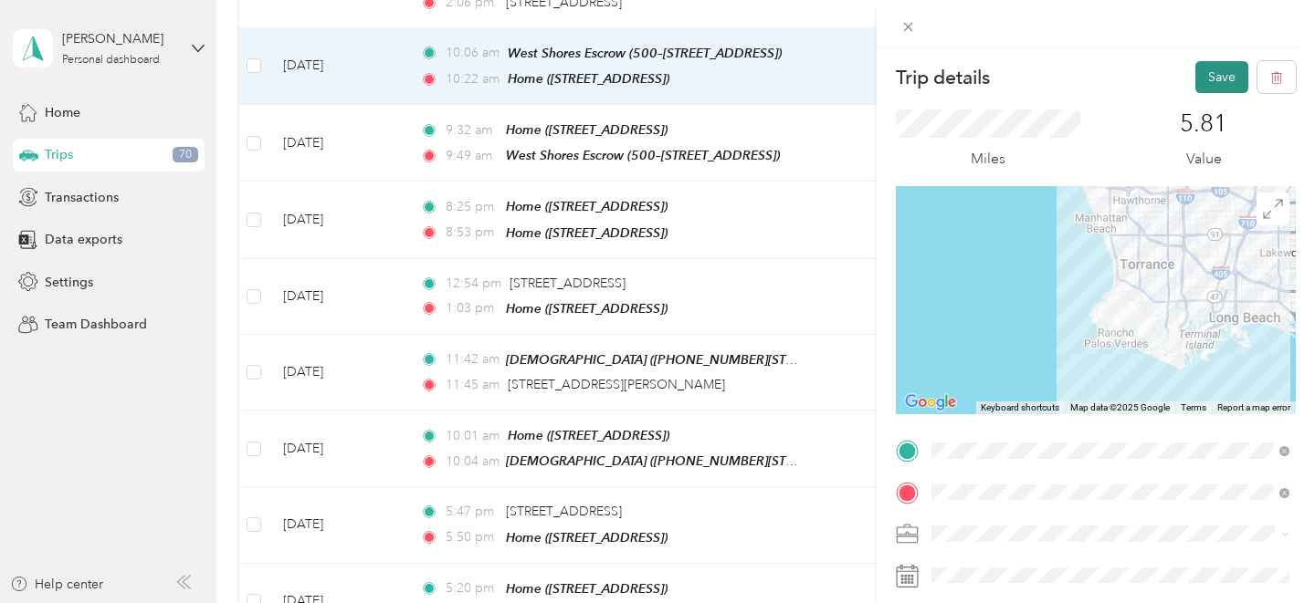
click at [1228, 74] on button "Save" at bounding box center [1221, 77] width 53 height 32
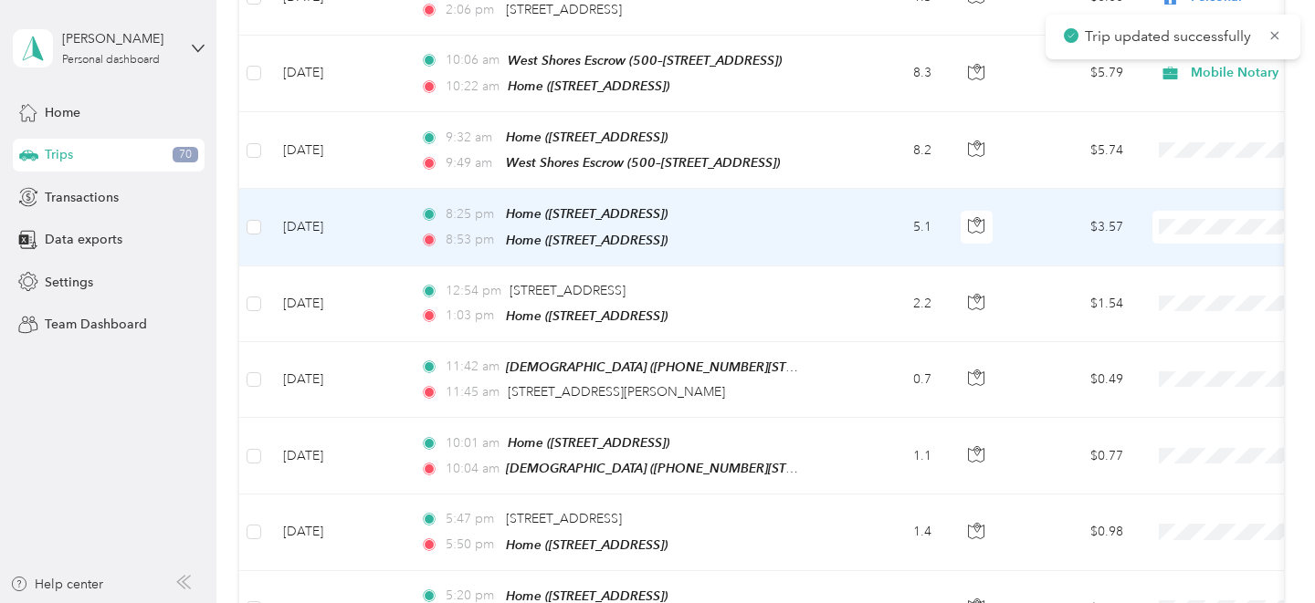
scroll to position [1111, 0]
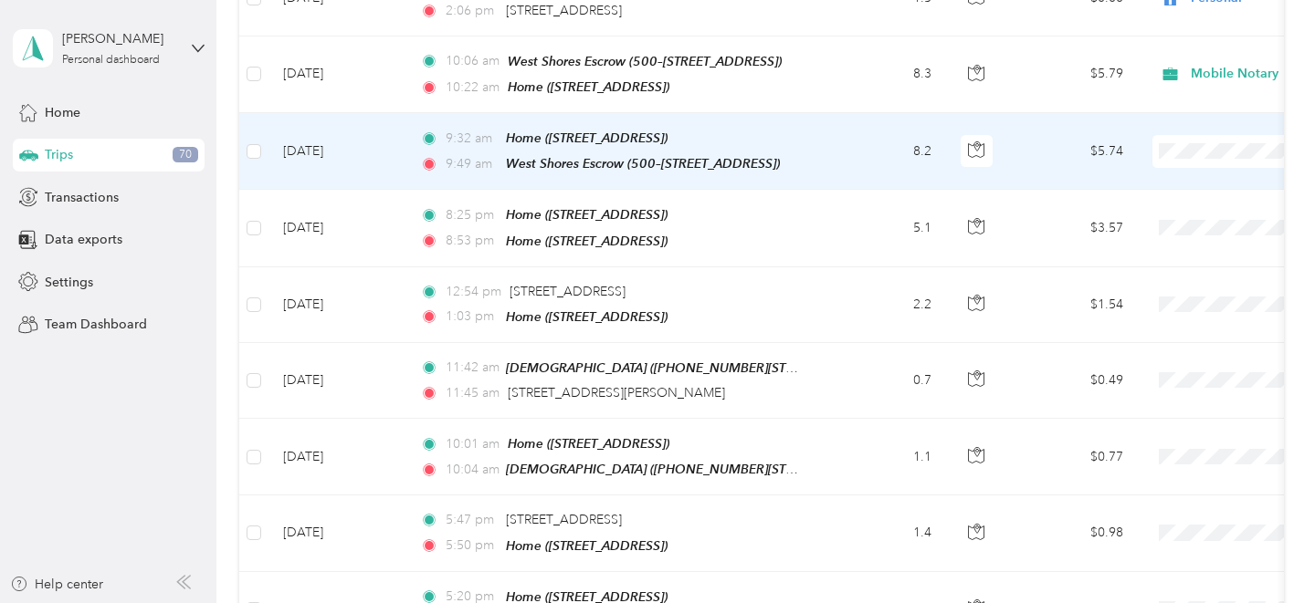
click at [869, 155] on td "8.2" at bounding box center [885, 151] width 120 height 77
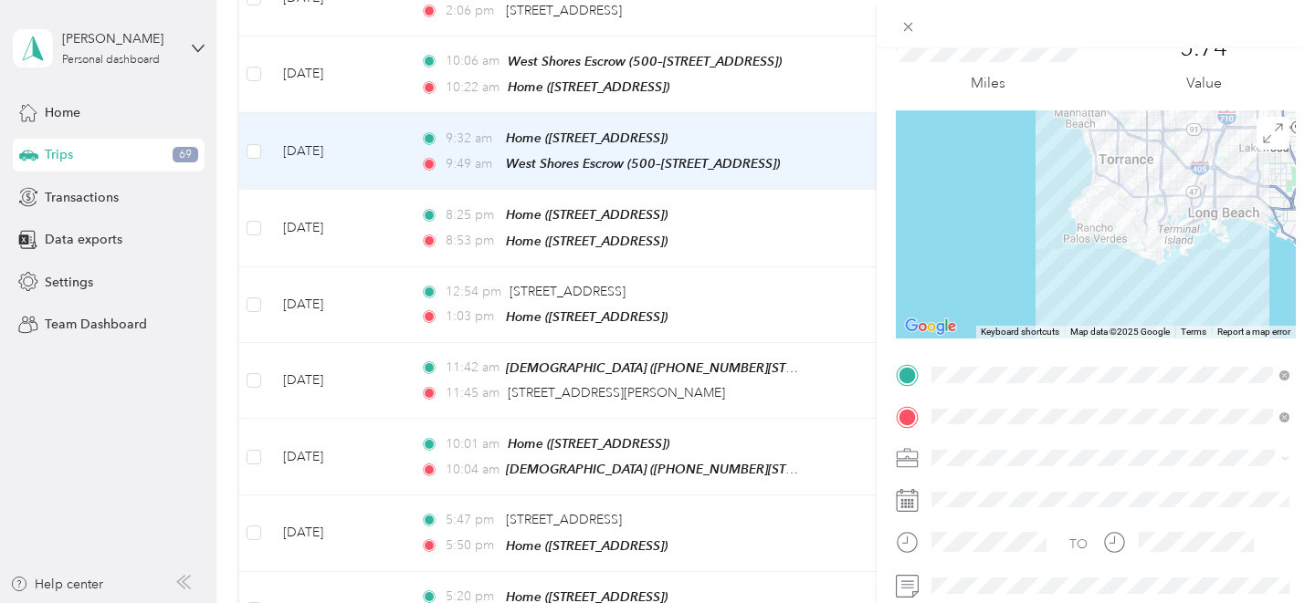
scroll to position [252, 0]
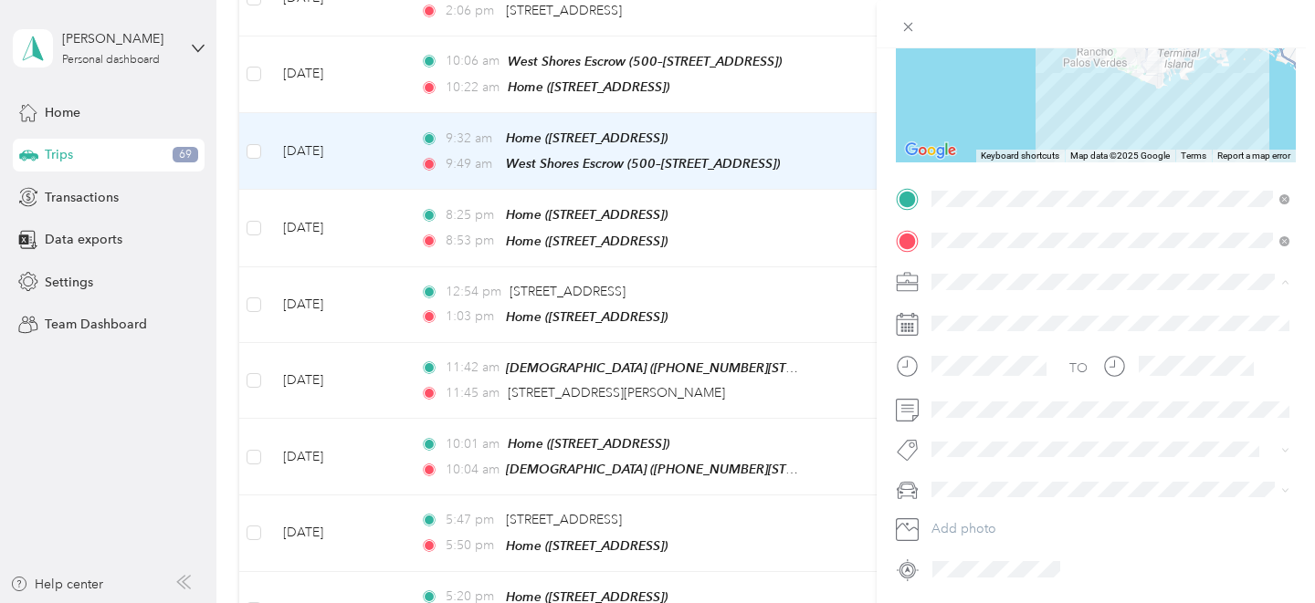
click at [967, 372] on span "Mobile Notary" at bounding box center [979, 379] width 83 height 16
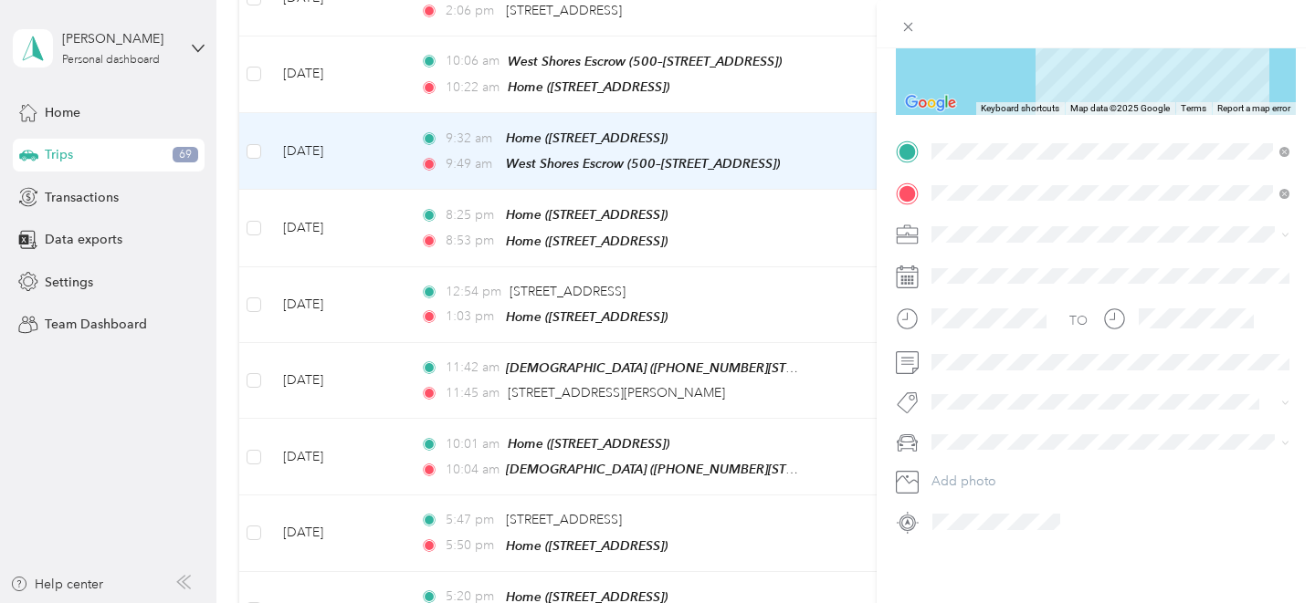
click at [987, 538] on span "To/from Delivery" at bounding box center [992, 539] width 84 height 16
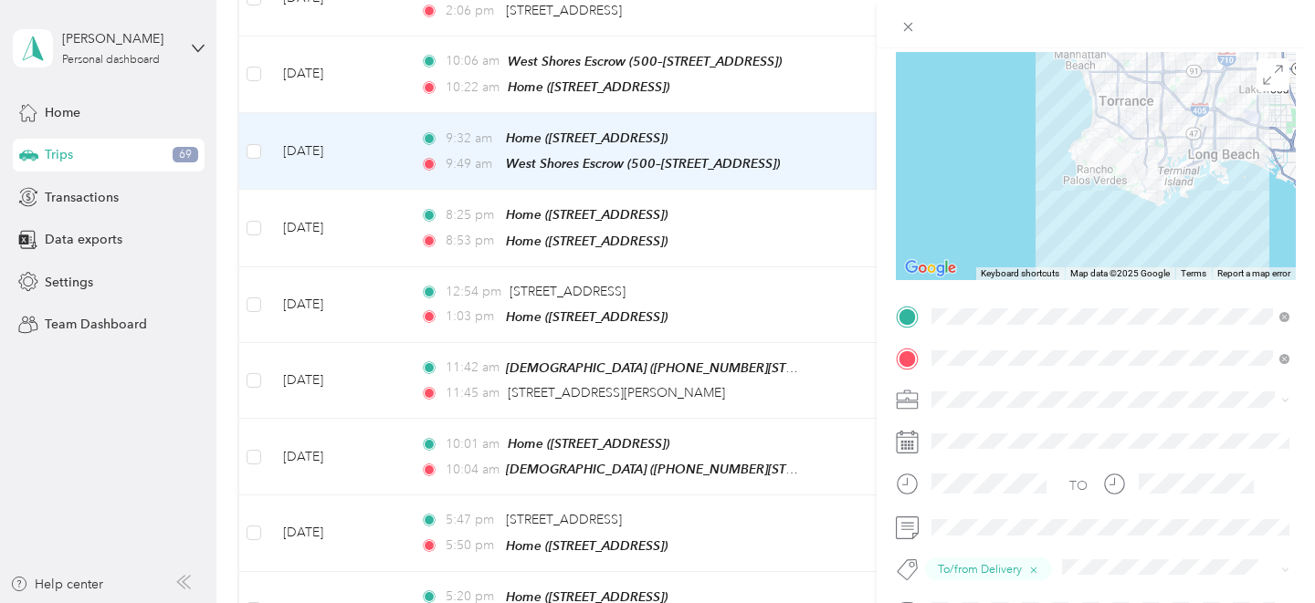
scroll to position [0, 0]
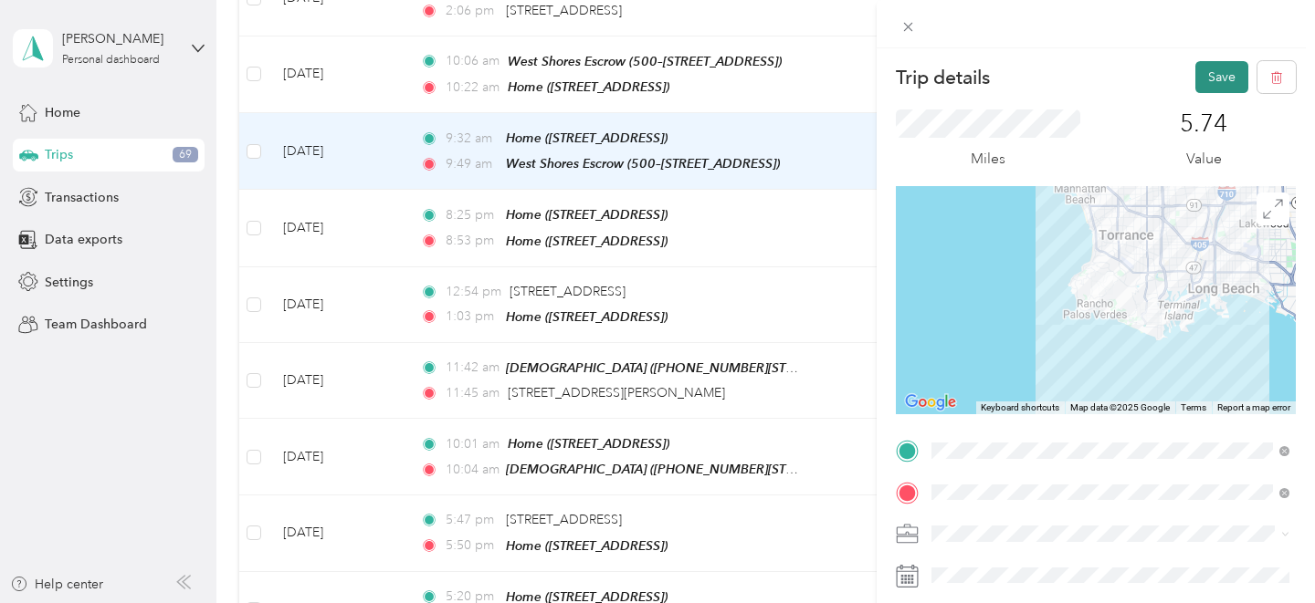
click at [1213, 90] on button "Save" at bounding box center [1221, 77] width 53 height 32
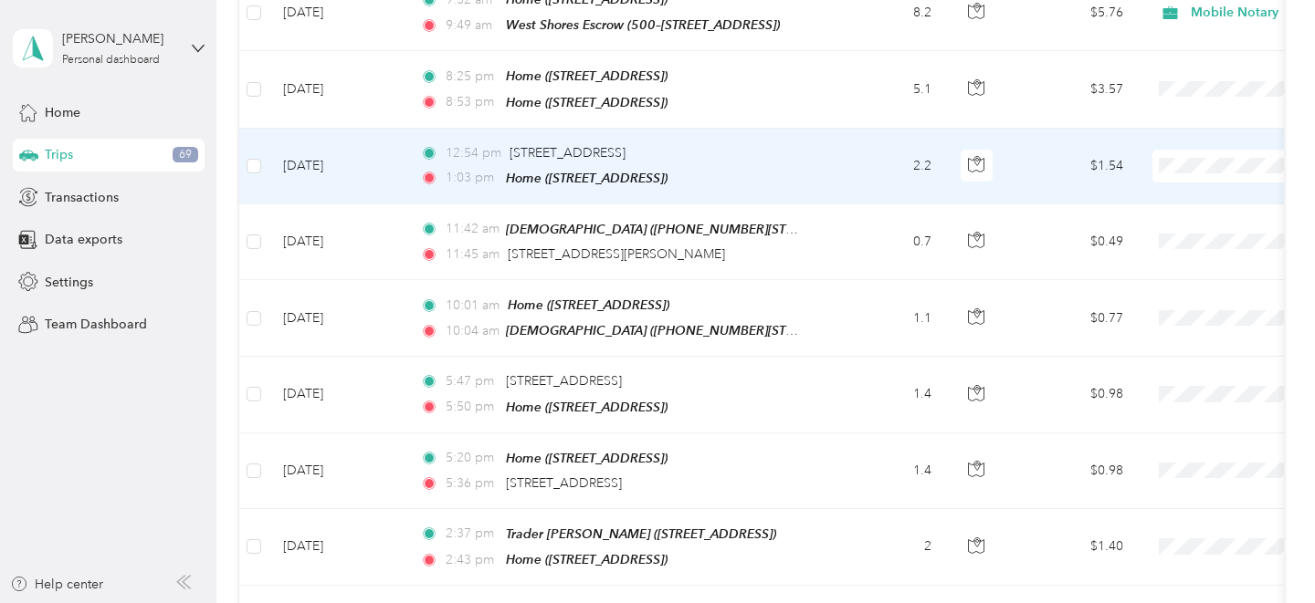
scroll to position [1277, 0]
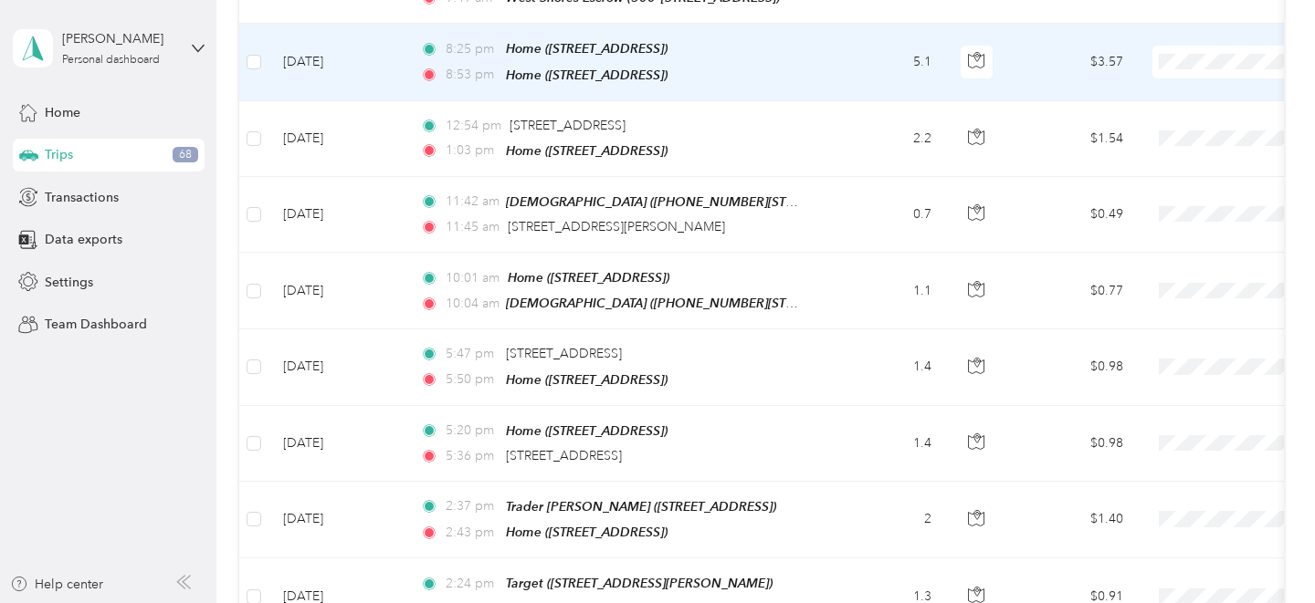
click at [1182, 116] on span "Personal" at bounding box center [1218, 109] width 169 height 19
